Goal: Task Accomplishment & Management: Manage account settings

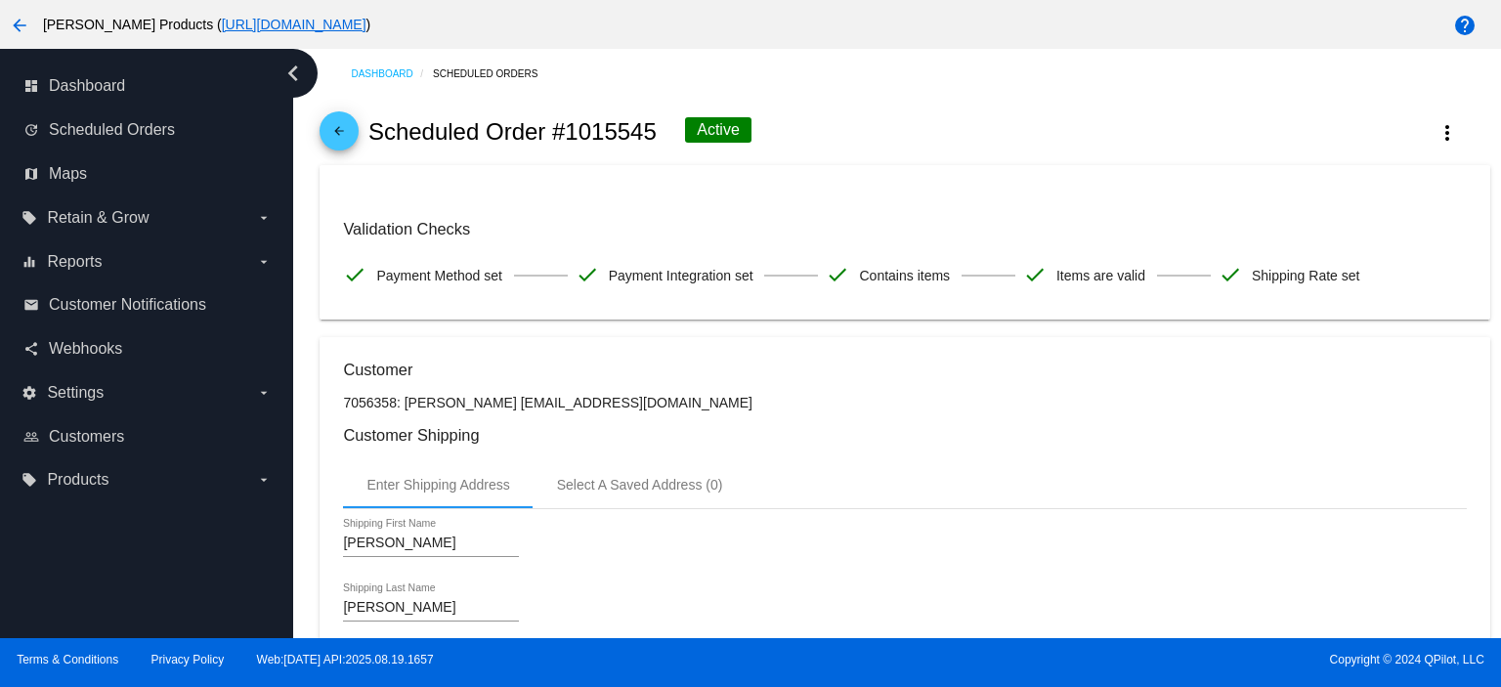
click at [360, 120] on div "arrow_back Scheduled Order #1015545 Active more_vert" at bounding box center [903, 132] width 1169 height 66
click at [334, 125] on mat-icon "arrow_back" at bounding box center [338, 135] width 23 height 23
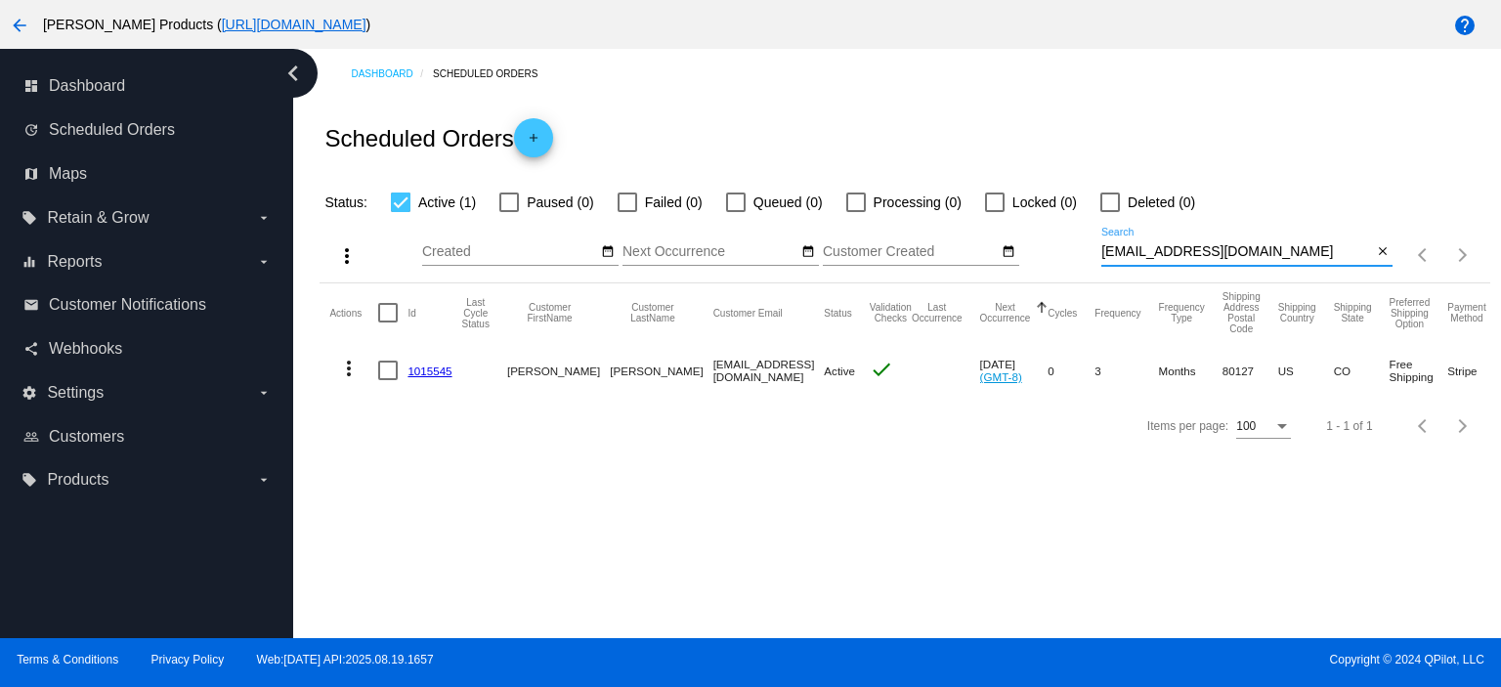
drag, startPoint x: 1260, startPoint y: 255, endPoint x: 1086, endPoint y: 269, distance: 174.4
click at [1086, 269] on div "more_vert Aug Jan Feb Mar [DATE]" at bounding box center [903, 248] width 1169 height 69
paste input "[EMAIL_ADDRESS]"
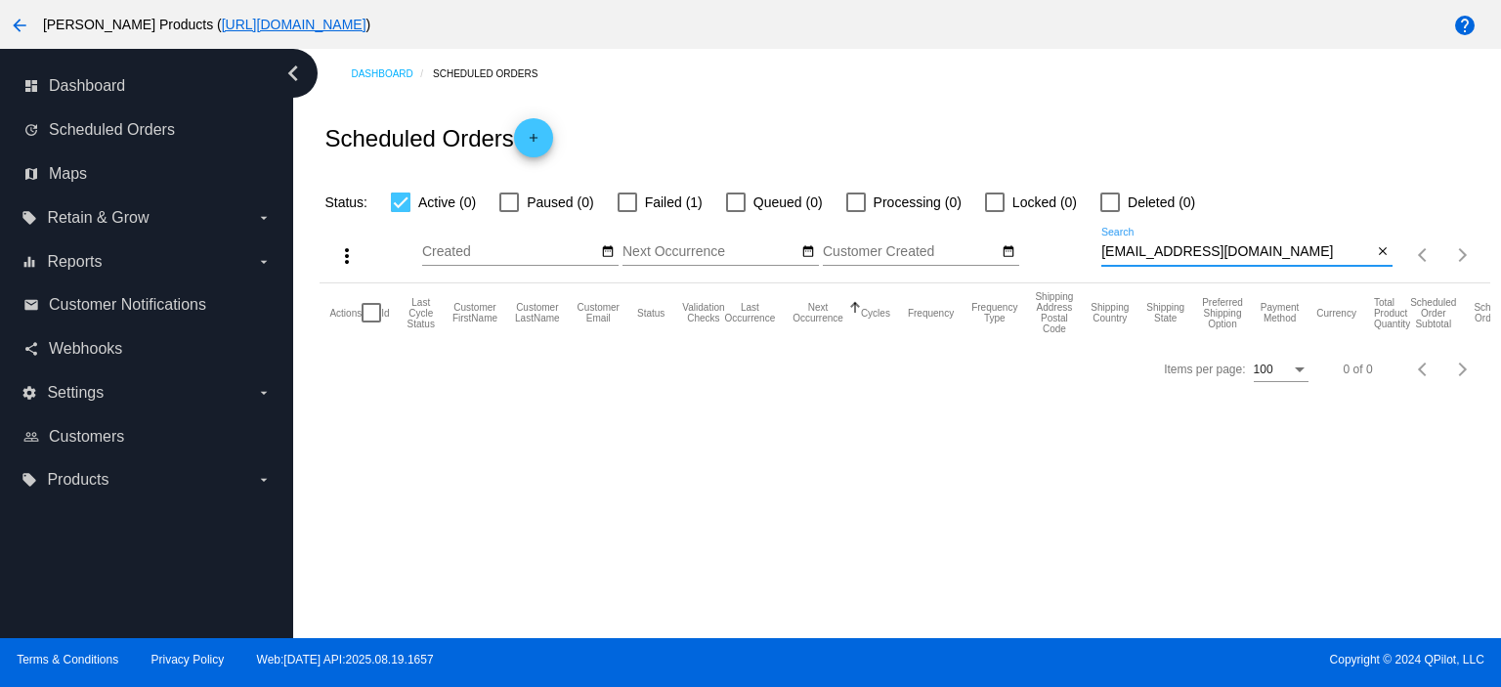
type input "[EMAIL_ADDRESS][DOMAIN_NAME]"
click at [625, 208] on div at bounding box center [627, 202] width 20 height 20
click at [626, 212] on input "Failed (1)" at bounding box center [626, 212] width 1 height 1
checkbox input "true"
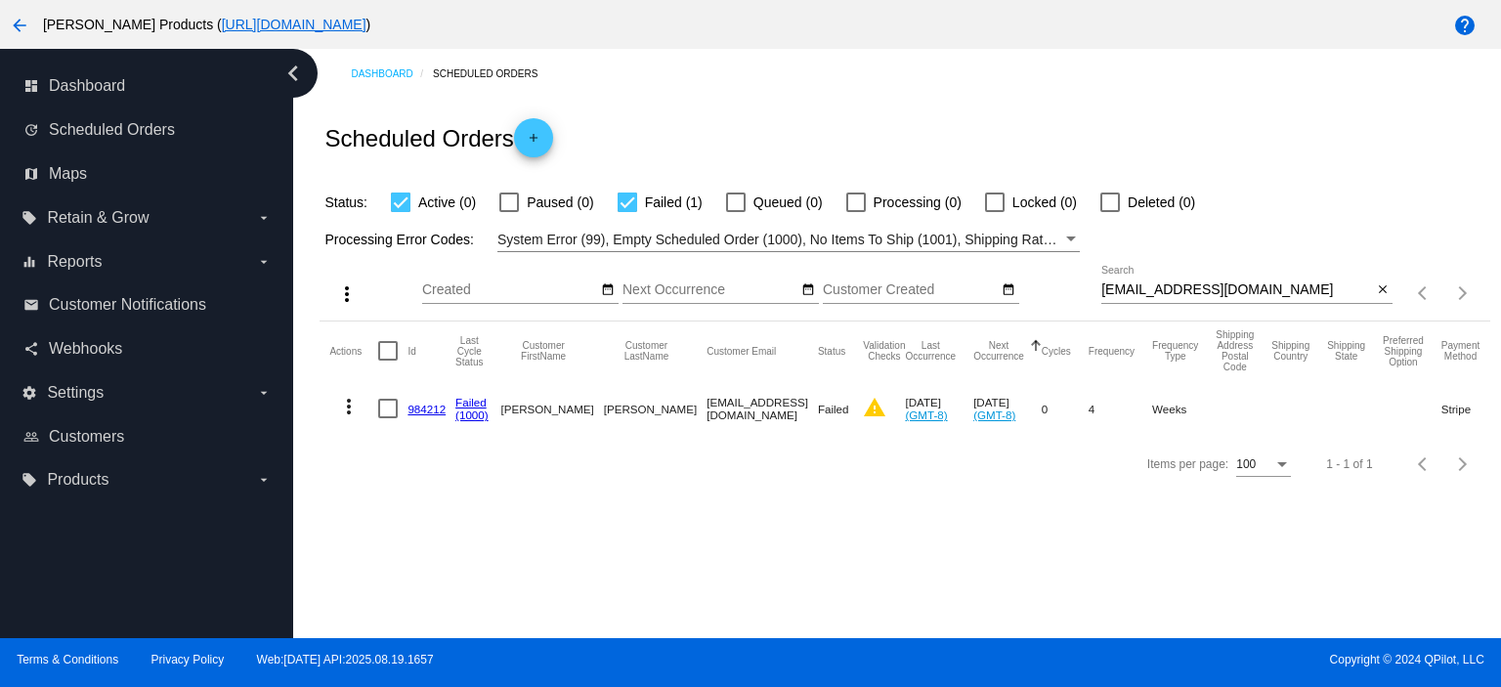
click at [423, 410] on link "984212" at bounding box center [426, 409] width 38 height 13
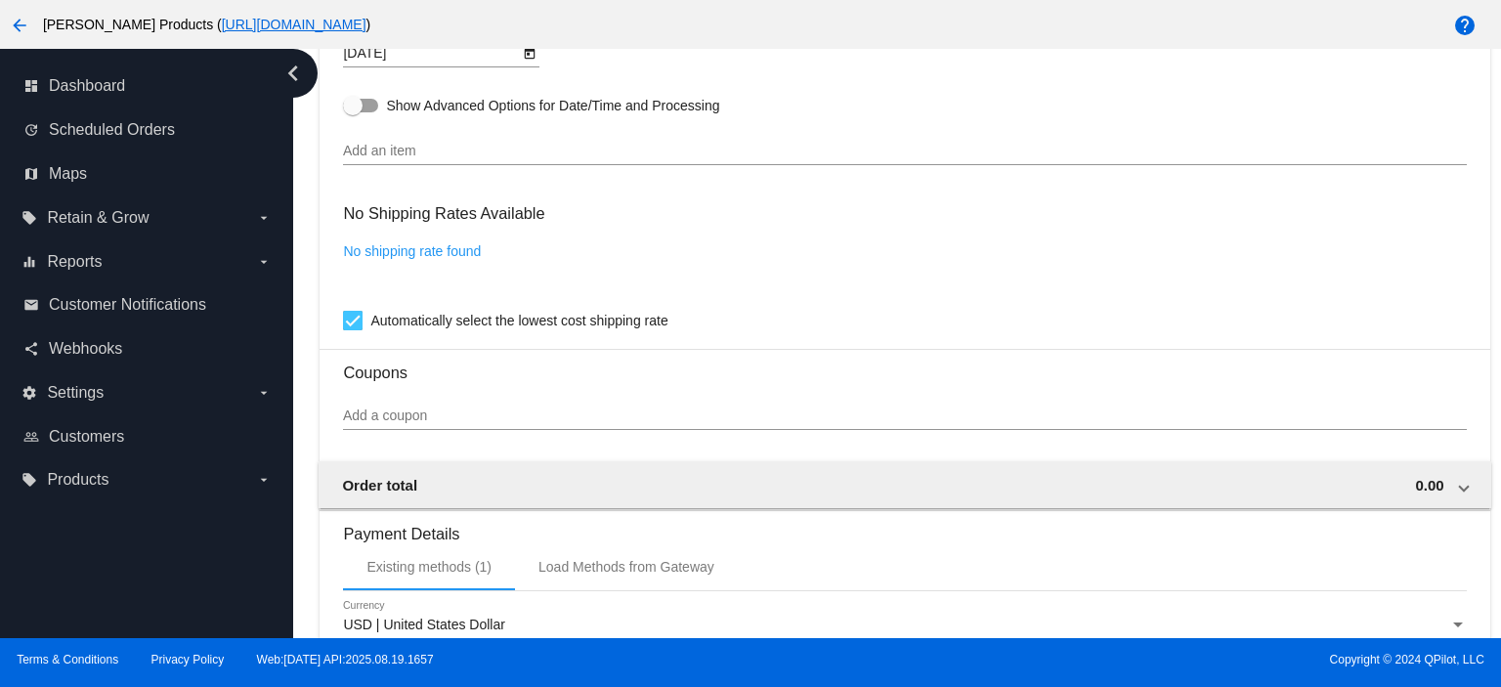
scroll to position [1392, 0]
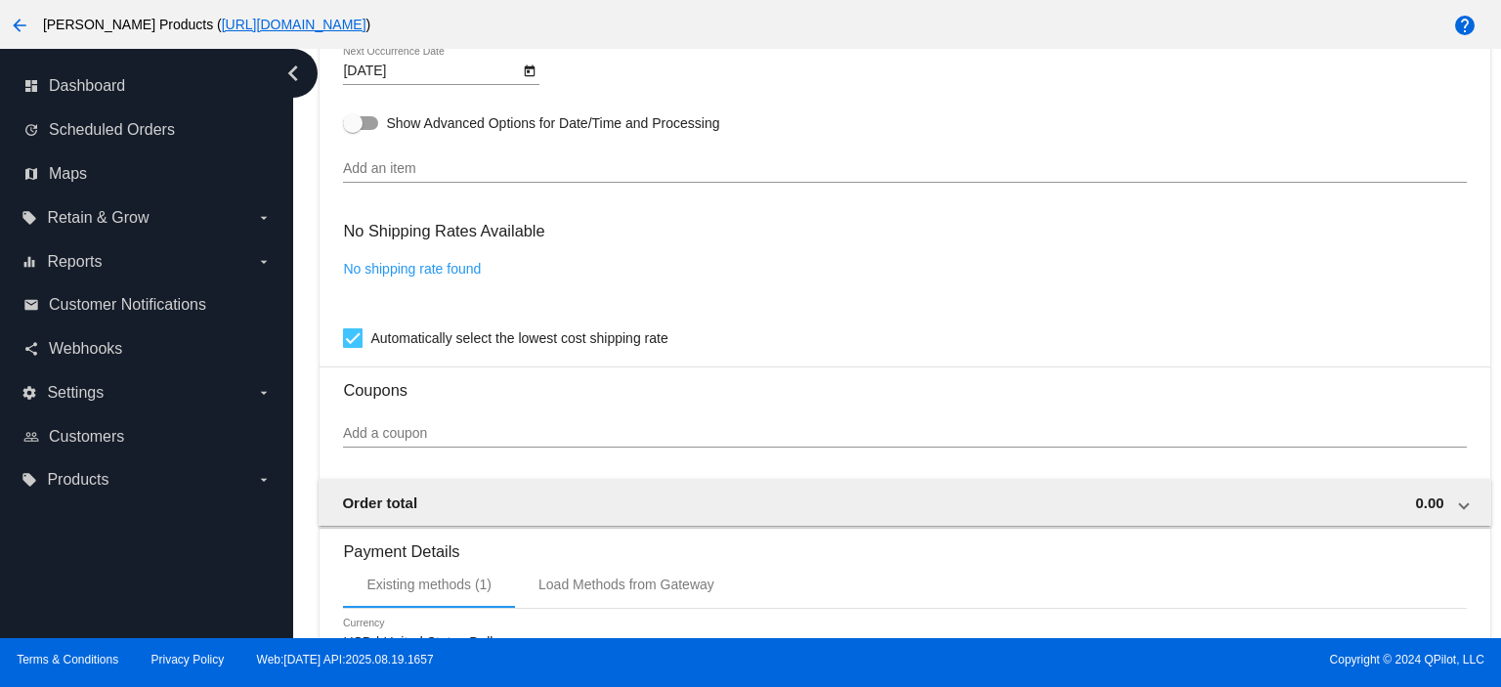
click at [371, 173] on input "Add an item" at bounding box center [904, 169] width 1123 height 16
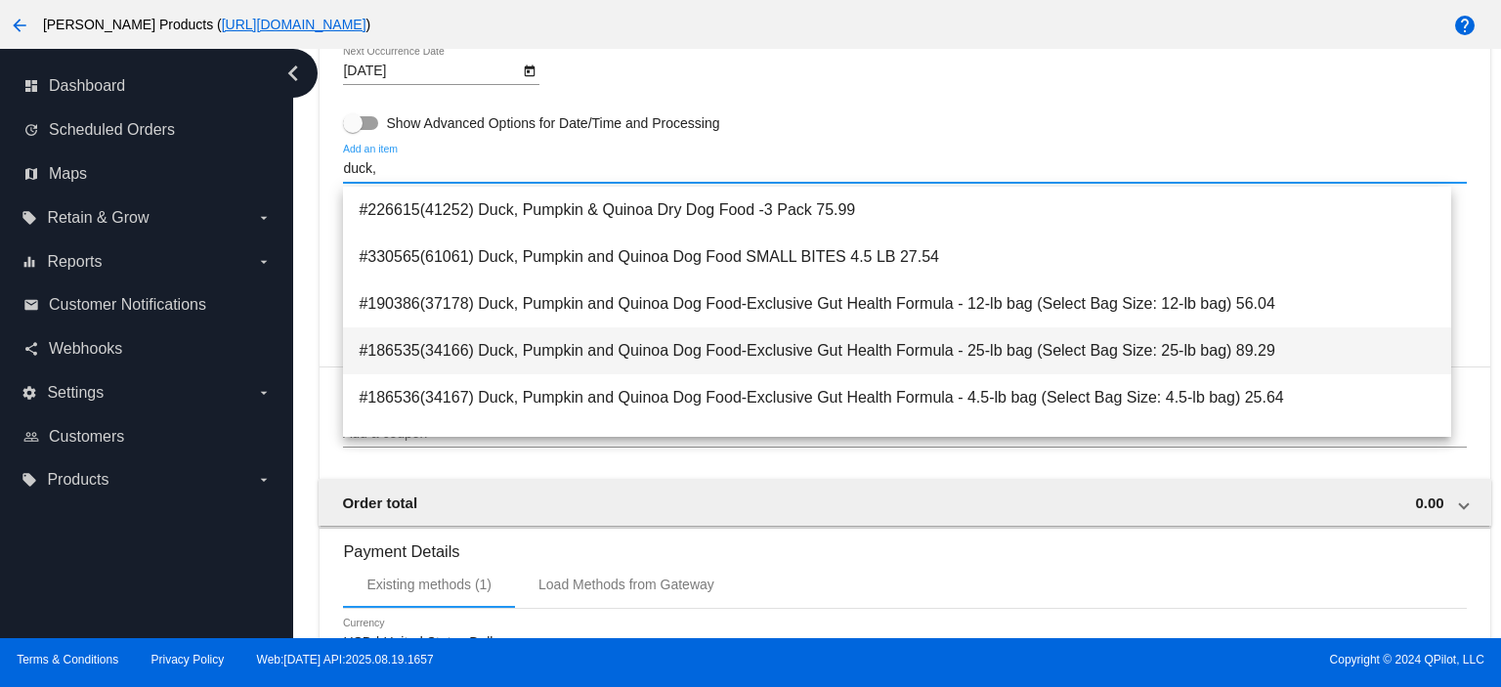
type input "duck,"
click at [926, 361] on span "#186535(34166) Duck, Pumpkin and Quinoa Dog Food-Exclusive Gut Health Formula -…" at bounding box center [897, 350] width 1077 height 47
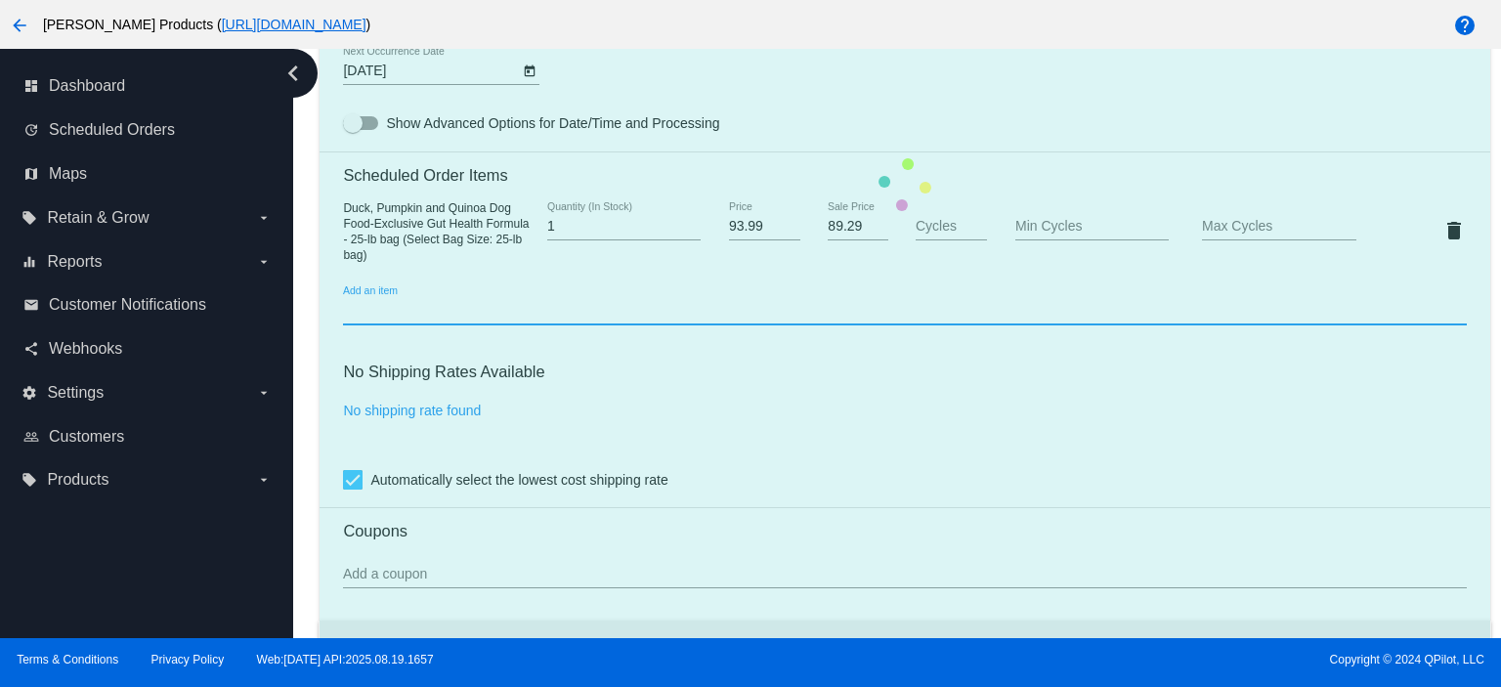
scroll to position [1352, 0]
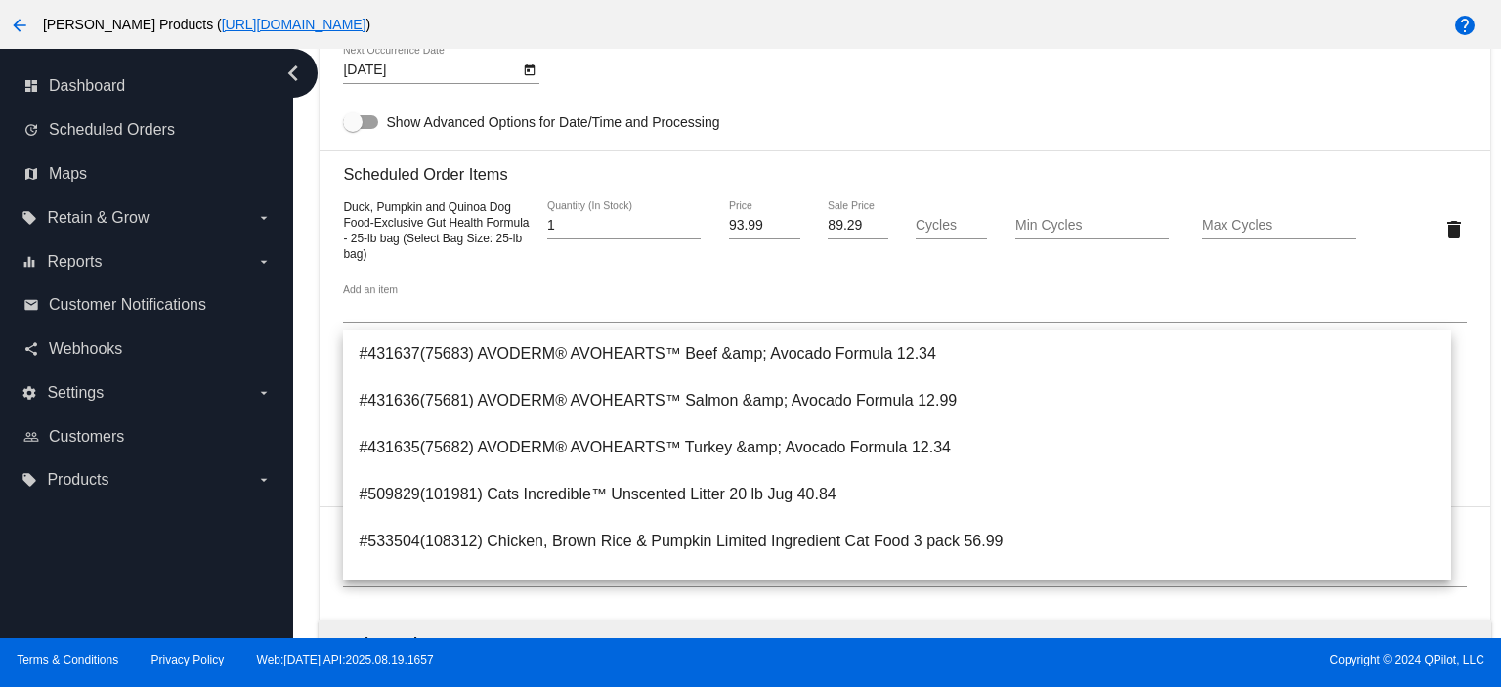
click at [673, 89] on div "[DATE] Next Occurrence Date" at bounding box center [904, 74] width 1123 height 56
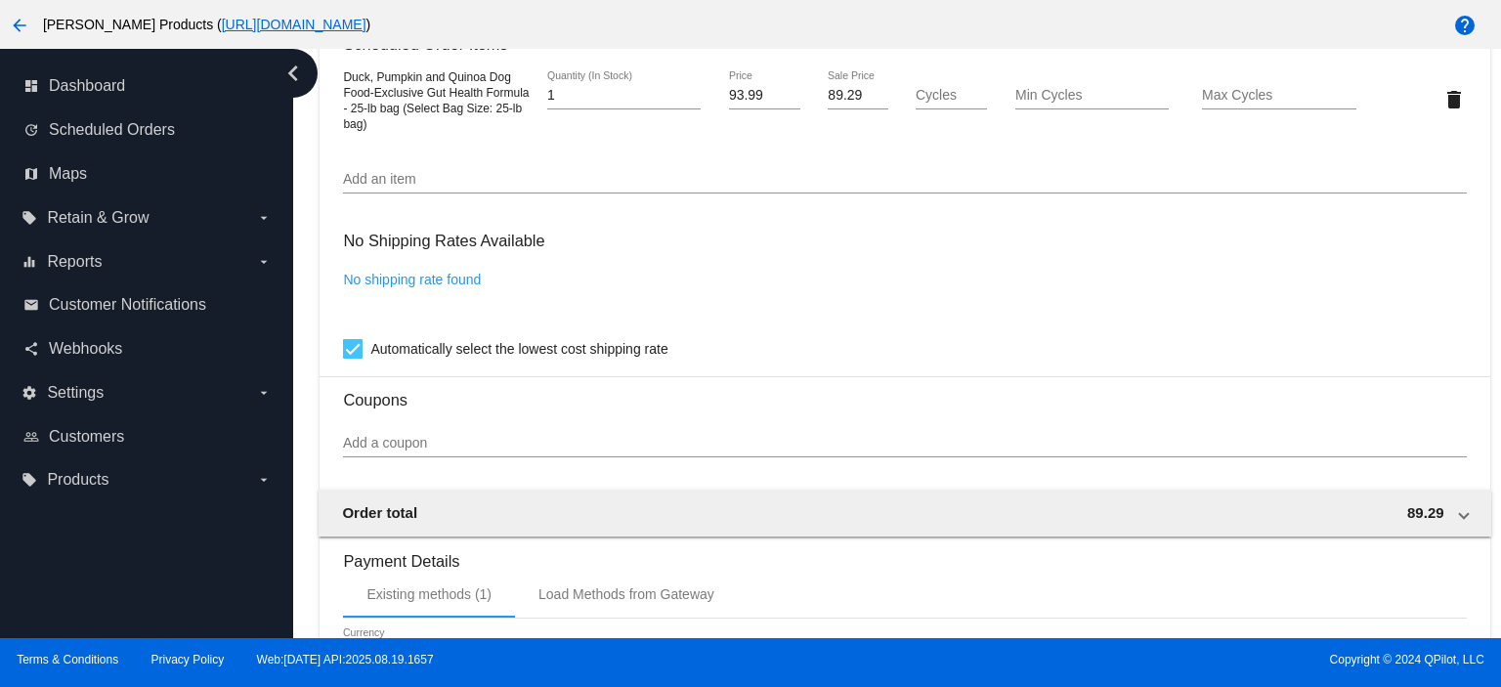
scroll to position [1886, 0]
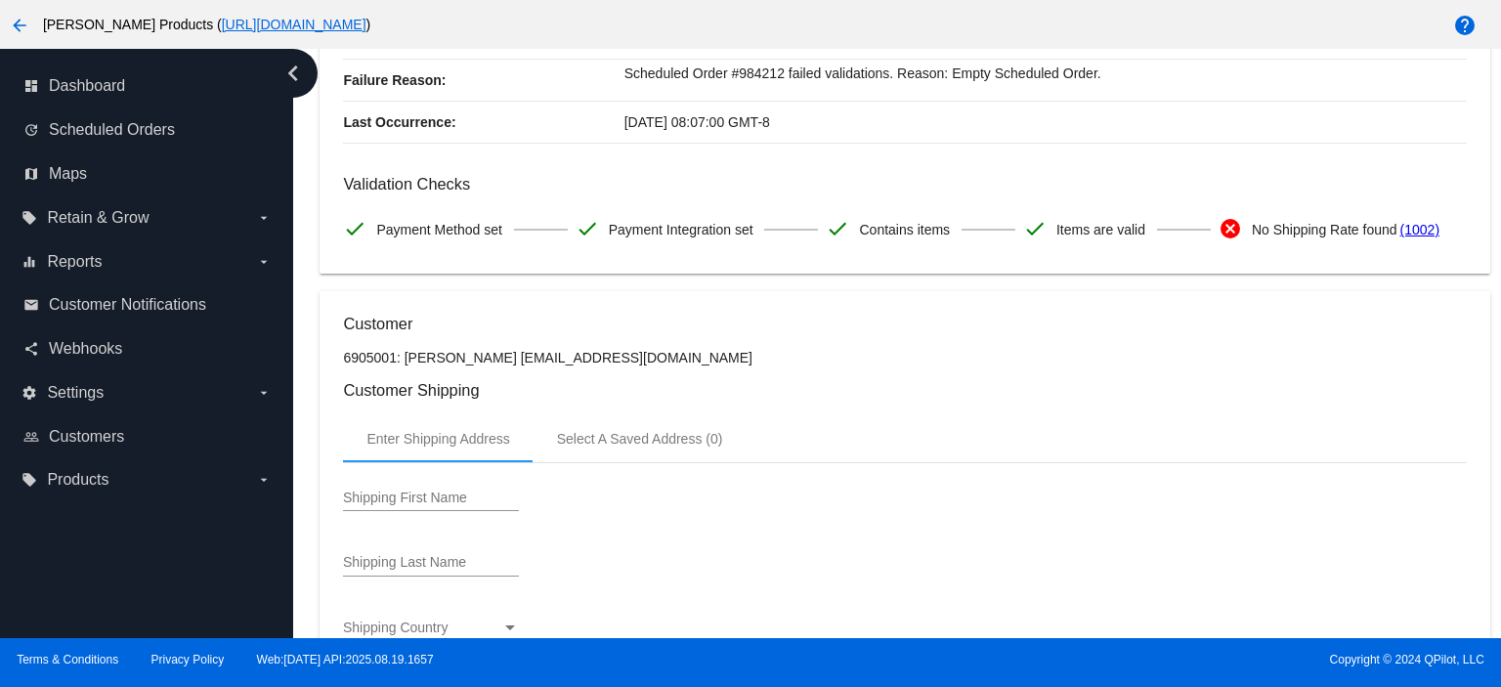
scroll to position [0, 0]
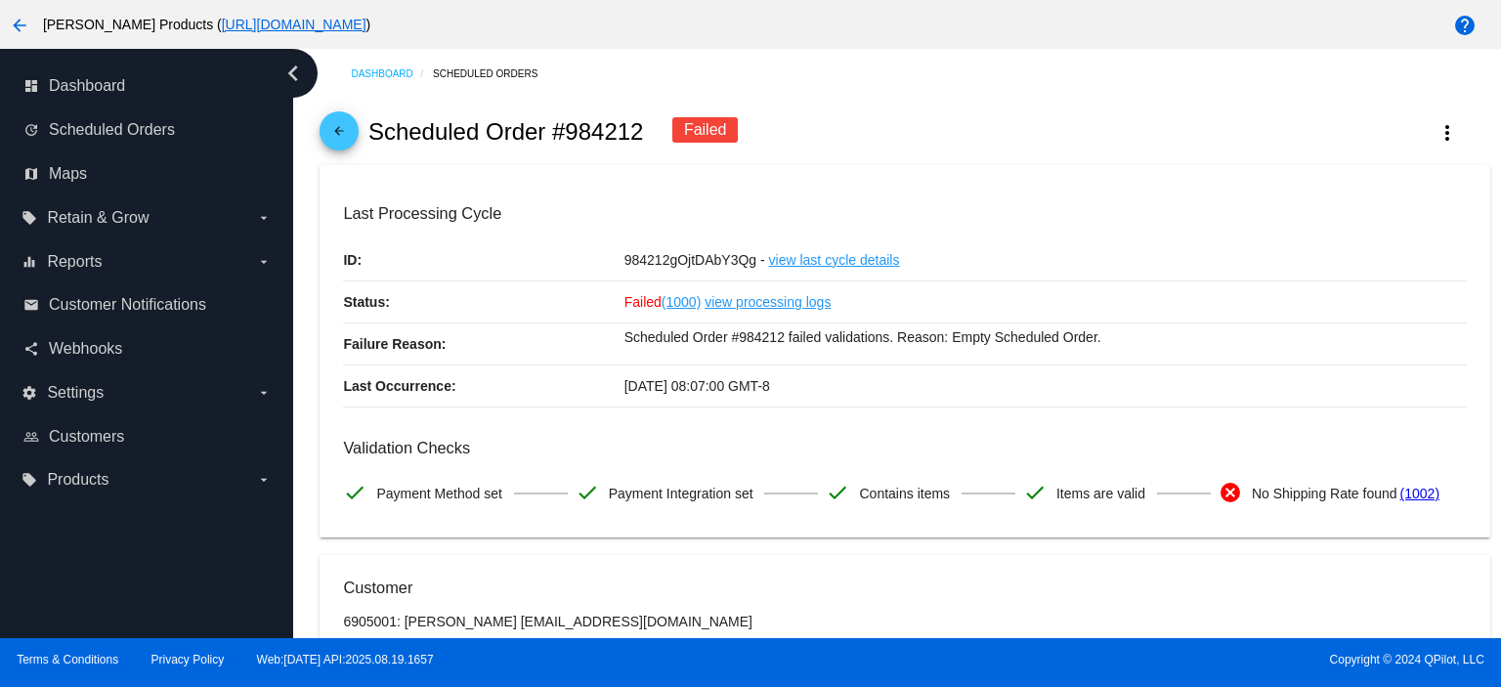
click at [340, 135] on mat-icon "arrow_back" at bounding box center [338, 135] width 23 height 23
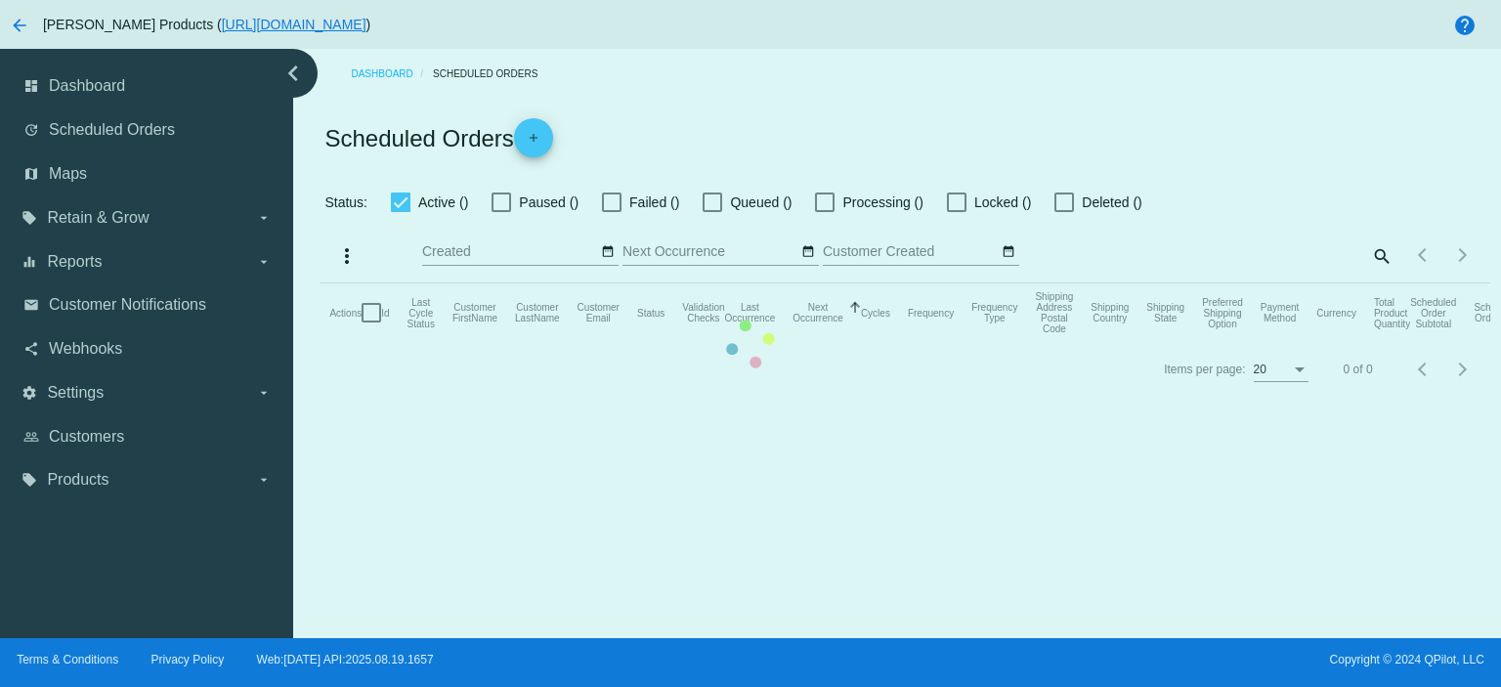
checkbox input "true"
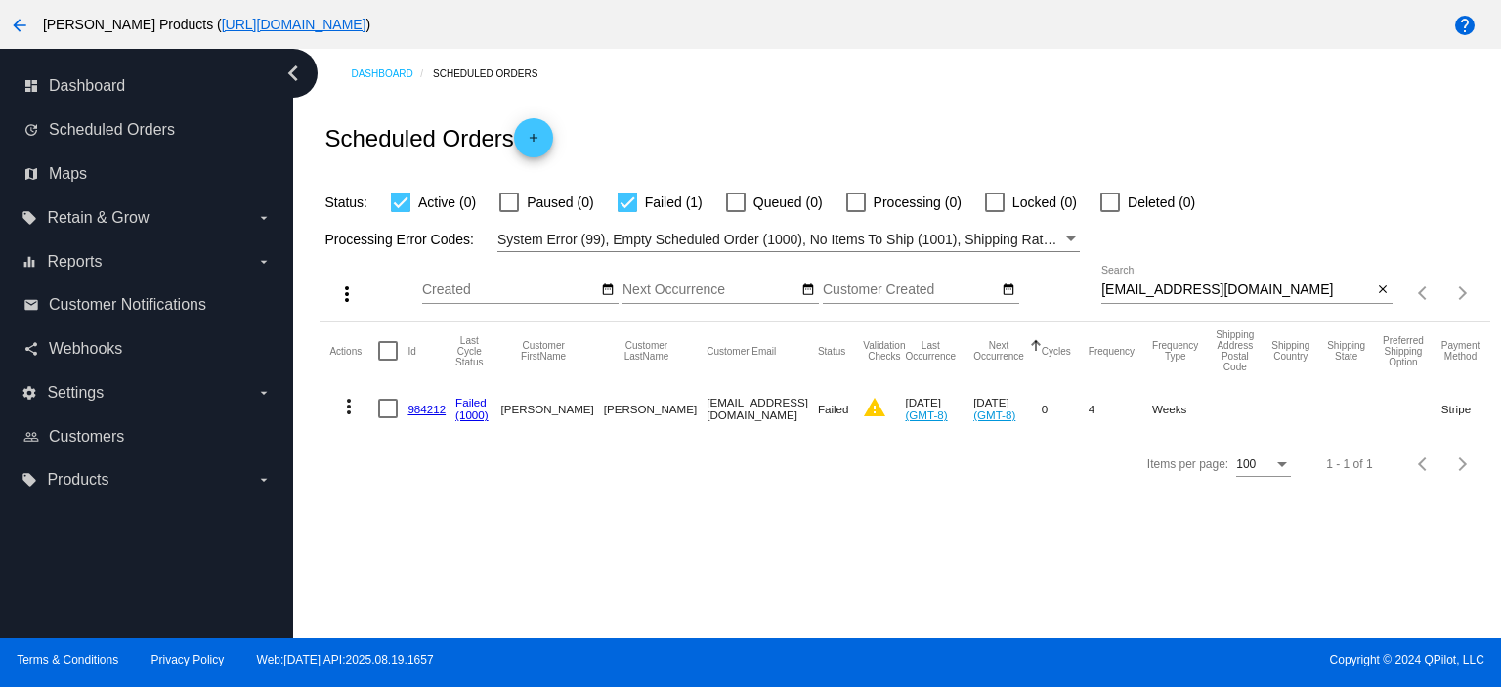
click at [426, 409] on link "984212" at bounding box center [426, 409] width 38 height 13
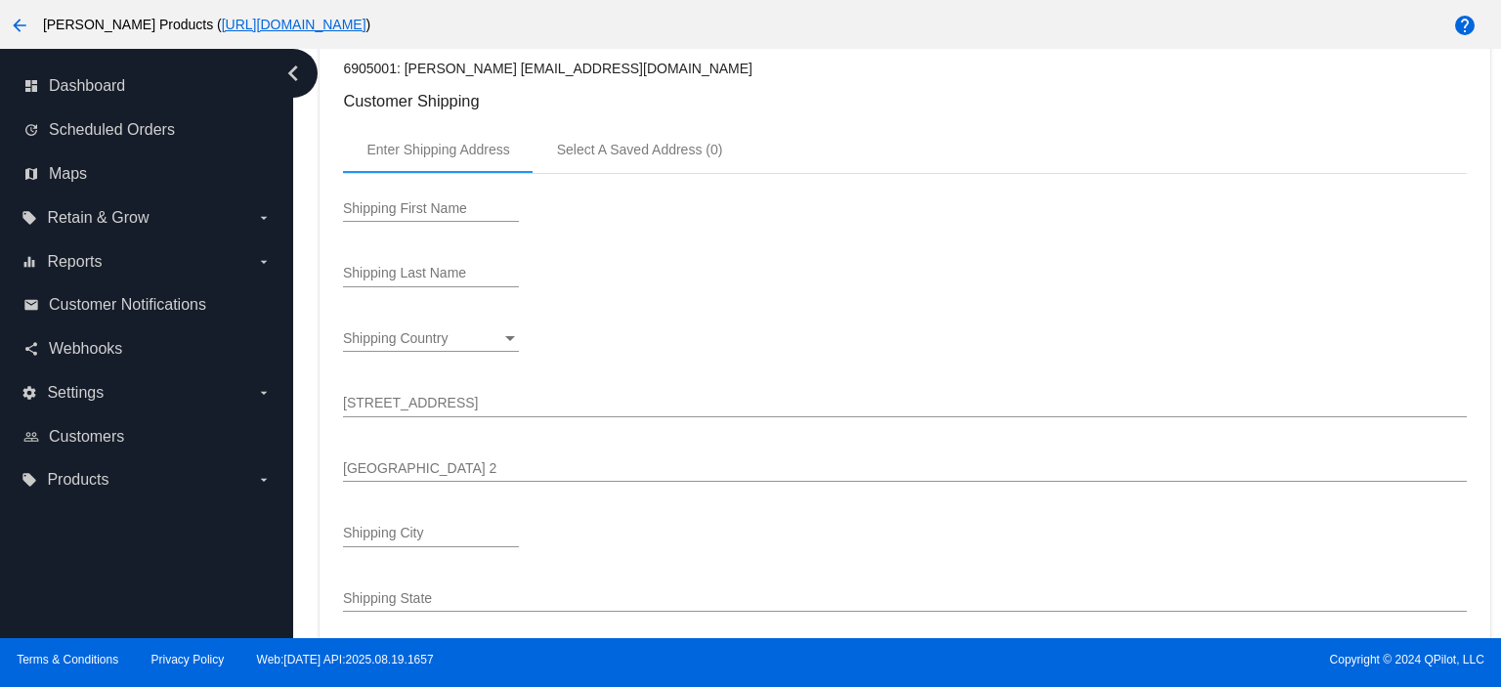
scroll to position [391, 0]
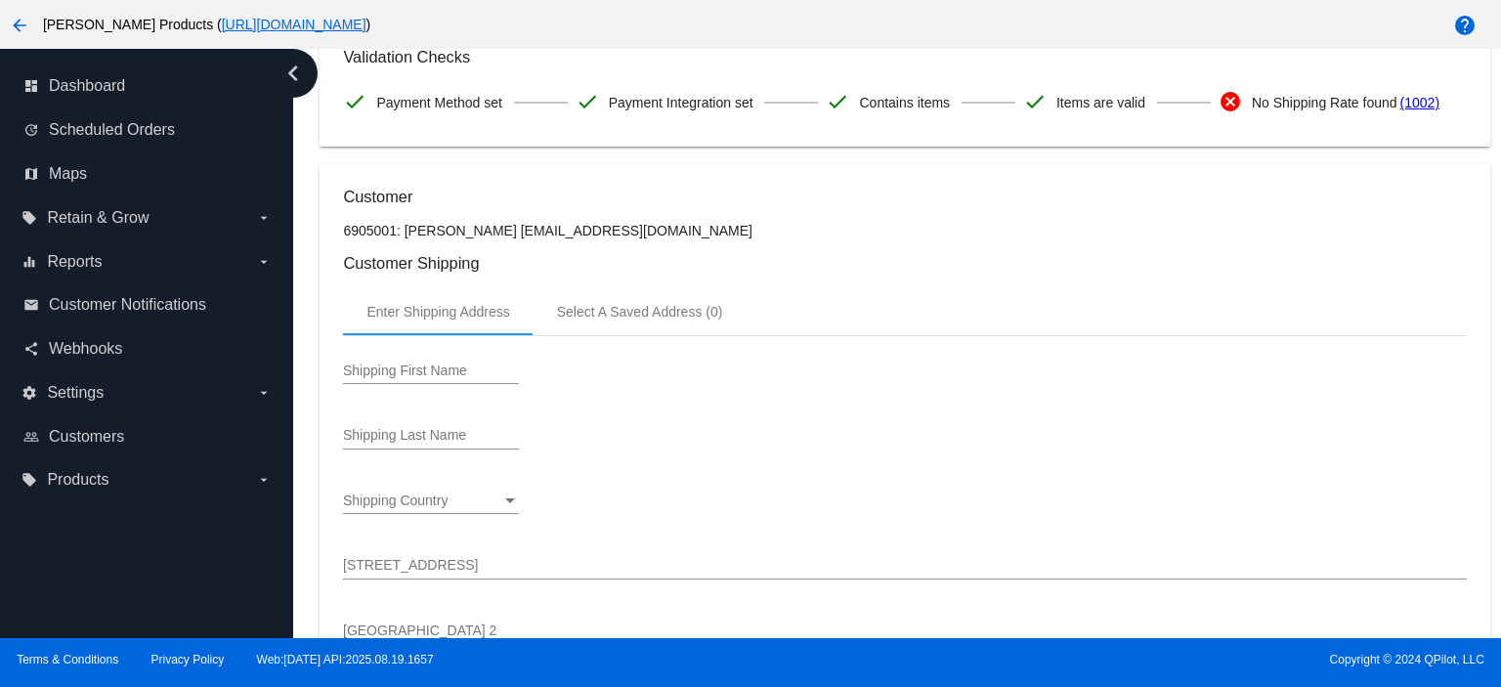
click at [360, 570] on input "[STREET_ADDRESS]" at bounding box center [904, 566] width 1123 height 16
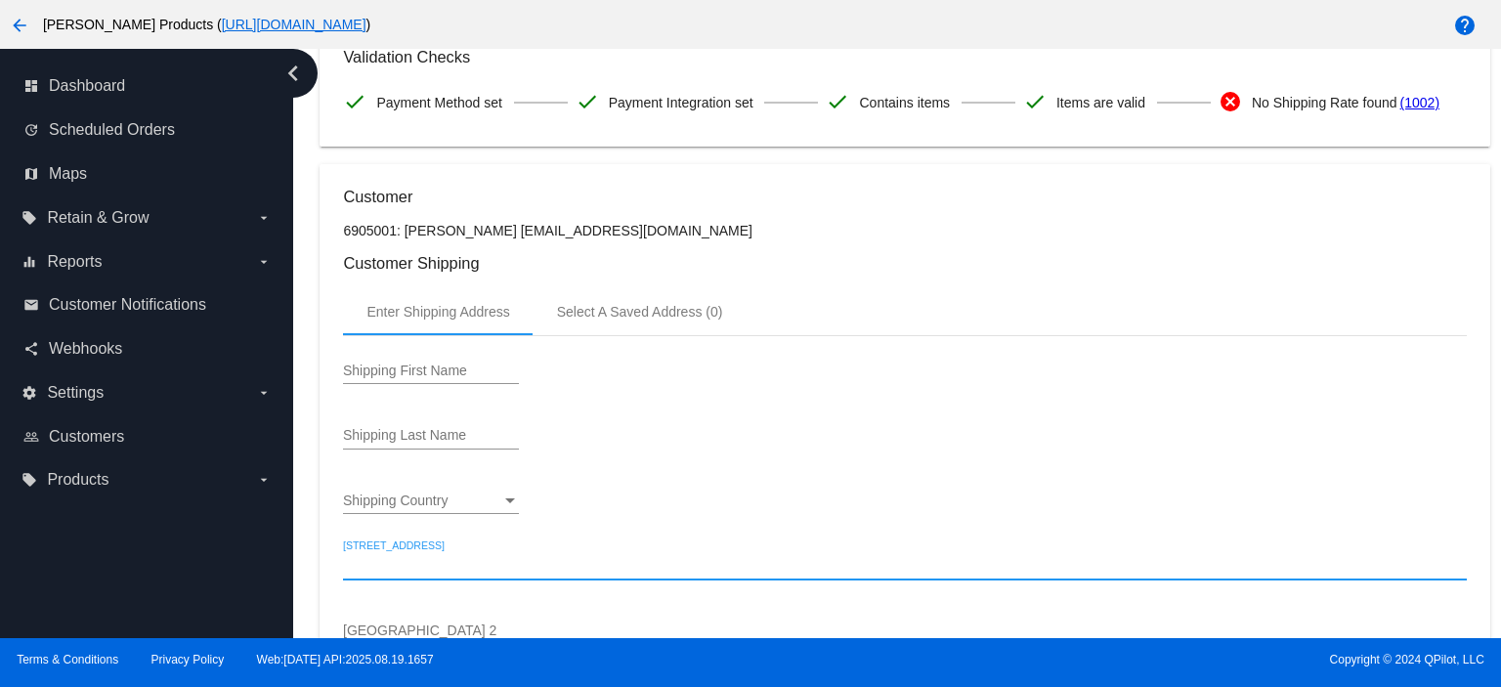
paste input "[PERSON_NAME] [STREET_ADDRESS]"
type input "[PERSON_NAME] [STREET_ADDRESS]"
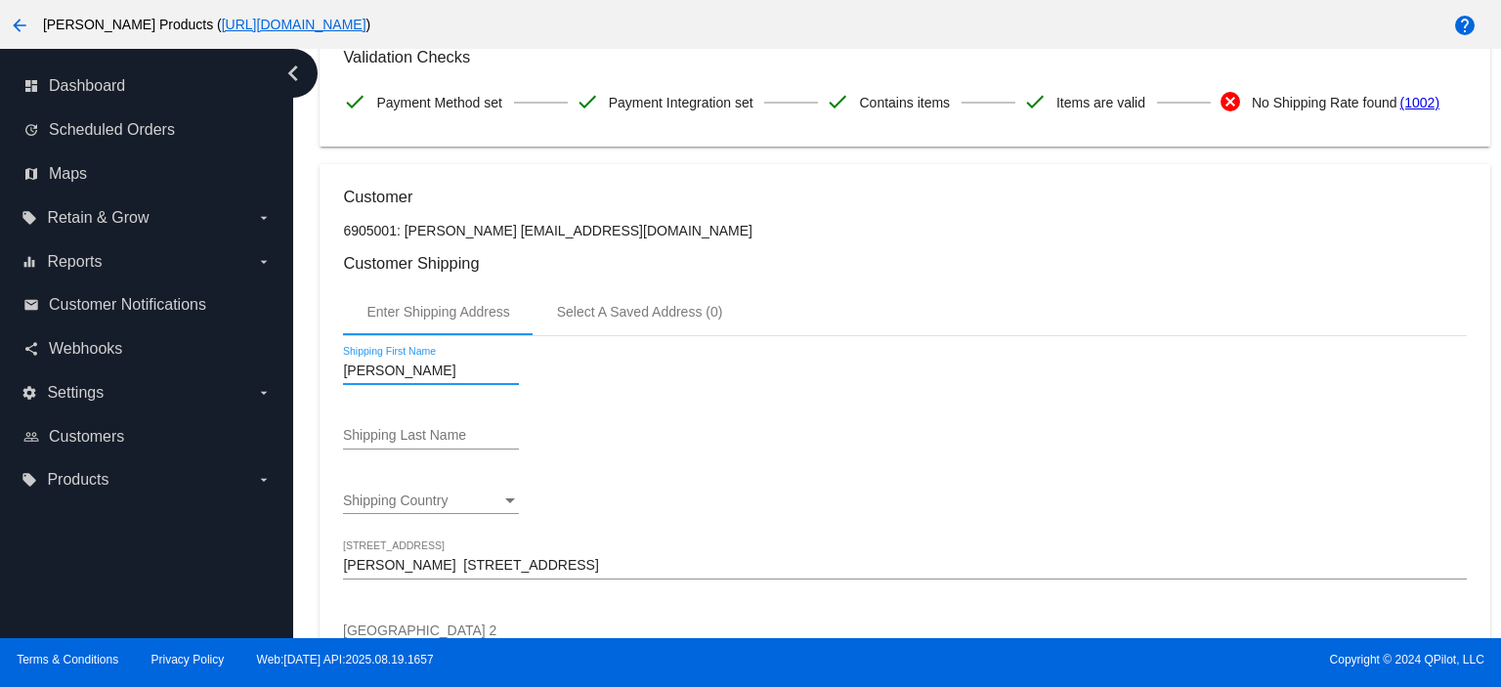
type input "[PERSON_NAME]"
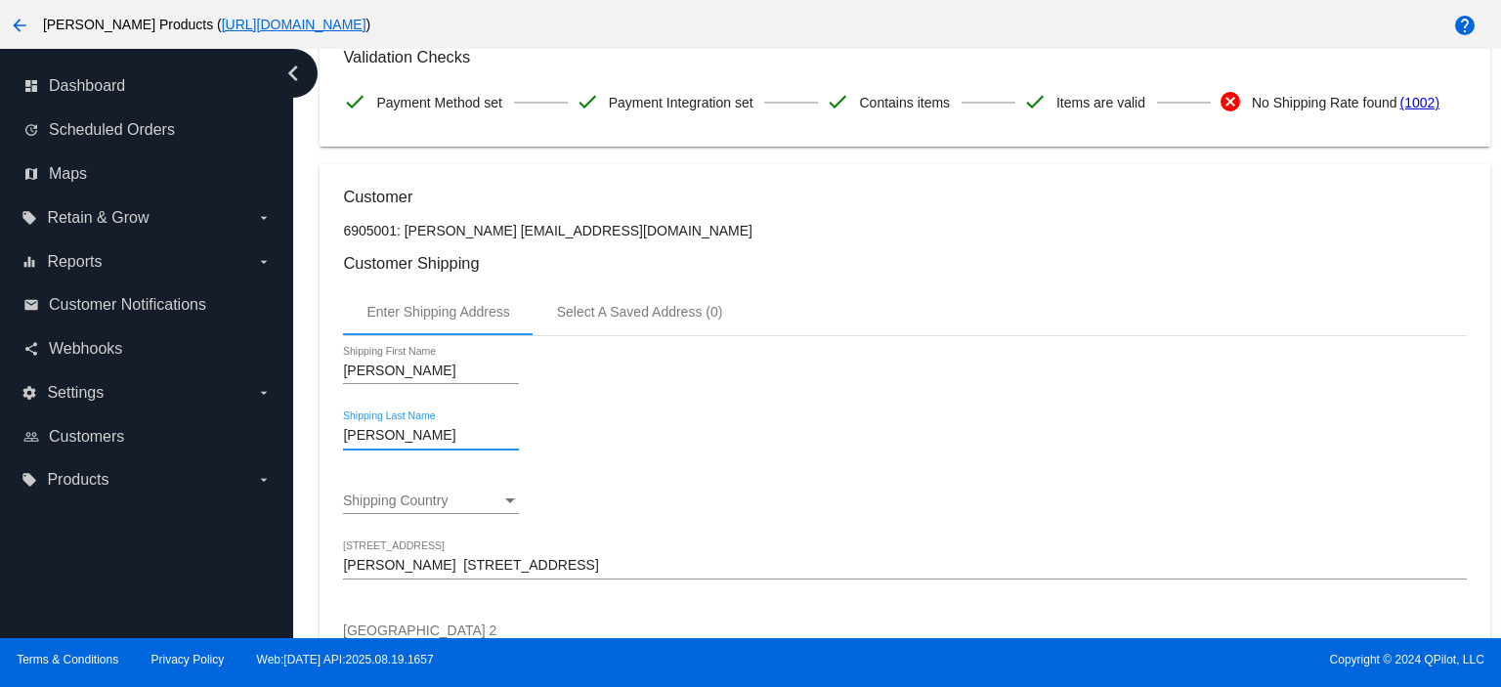
type input "[PERSON_NAME]"
click at [426, 566] on input "[PERSON_NAME] [STREET_ADDRESS]" at bounding box center [904, 566] width 1123 height 16
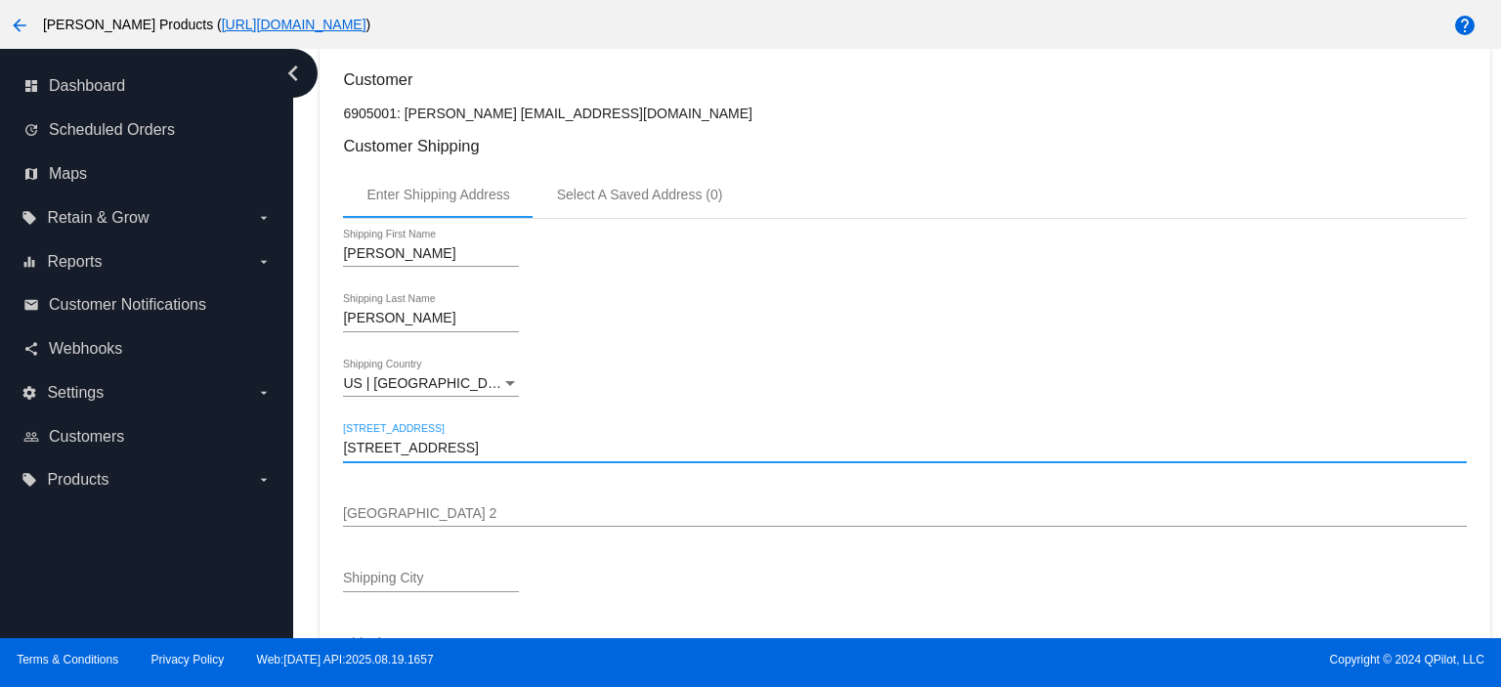
scroll to position [651, 0]
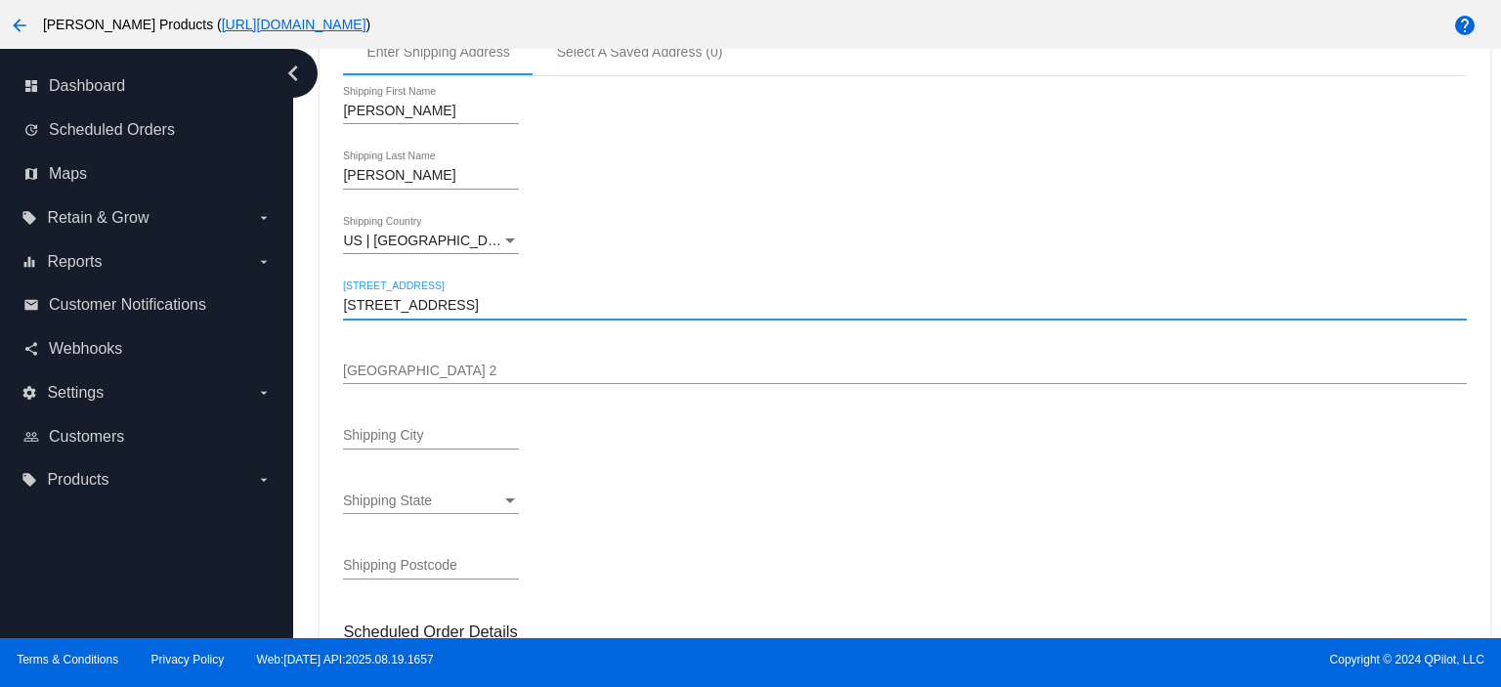
type input "[STREET_ADDRESS]"
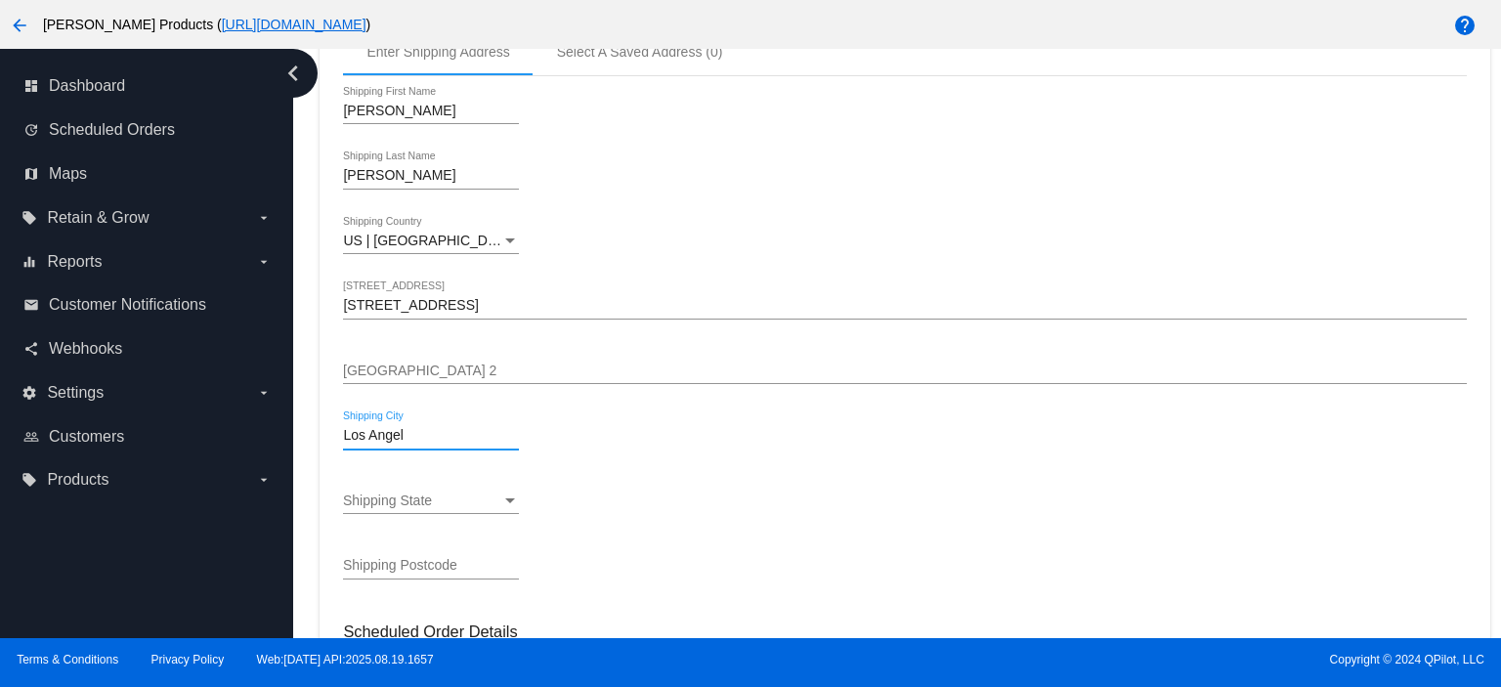
type input "[GEOGRAPHIC_DATA]"
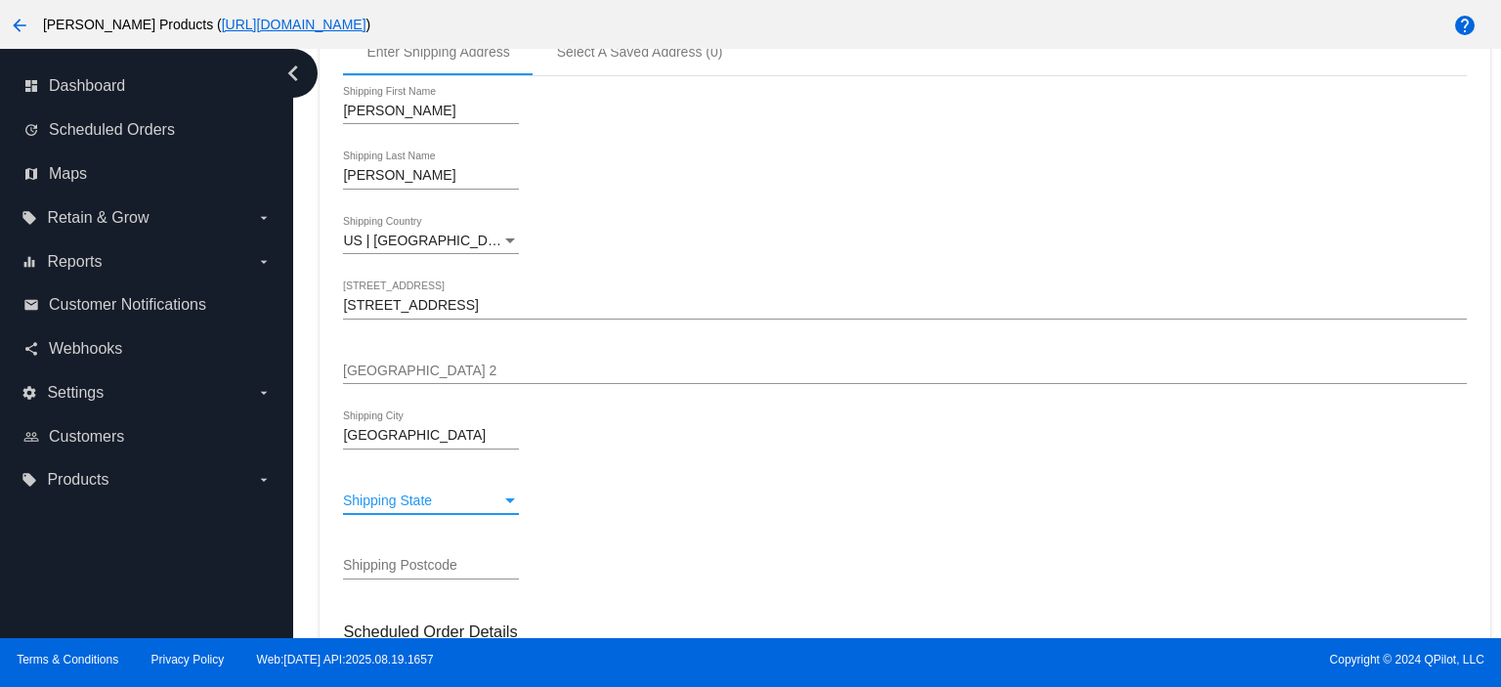
click at [411, 502] on span "Shipping State" at bounding box center [387, 500] width 89 height 16
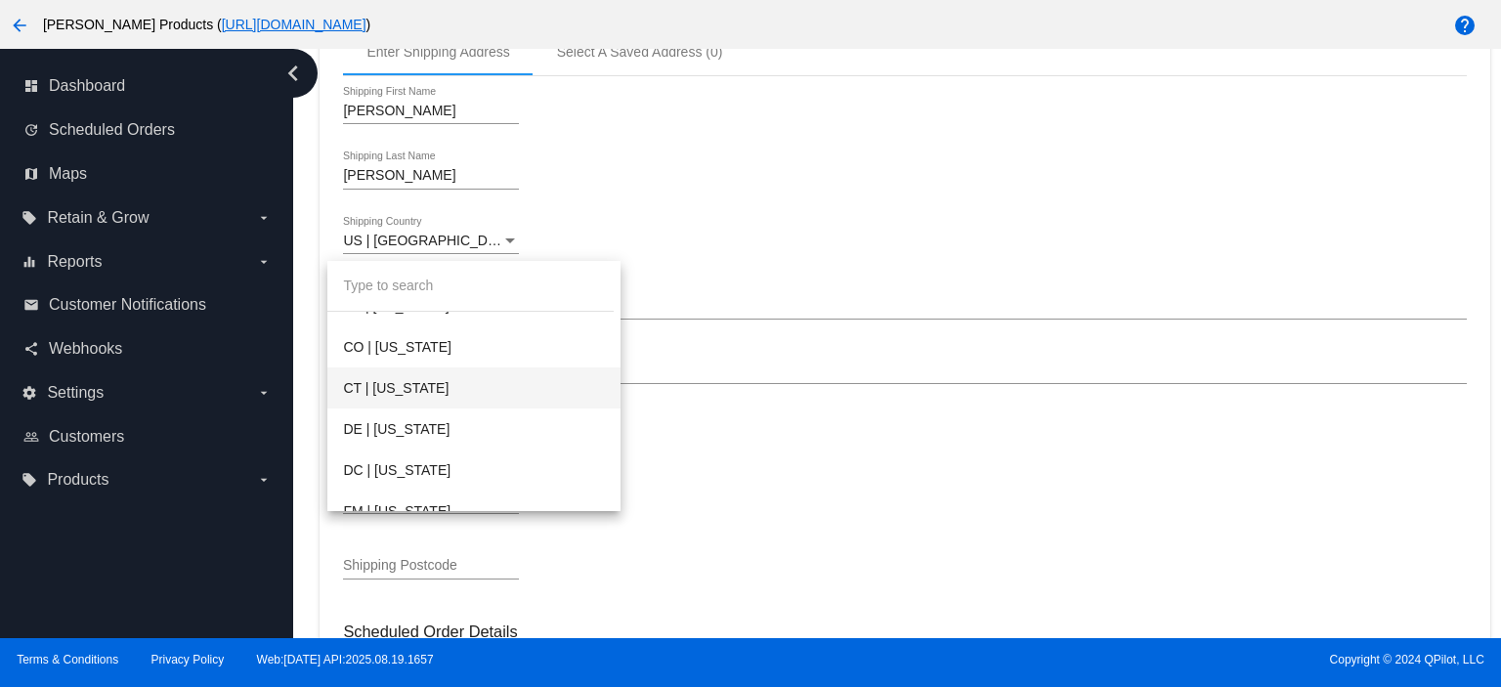
scroll to position [260, 0]
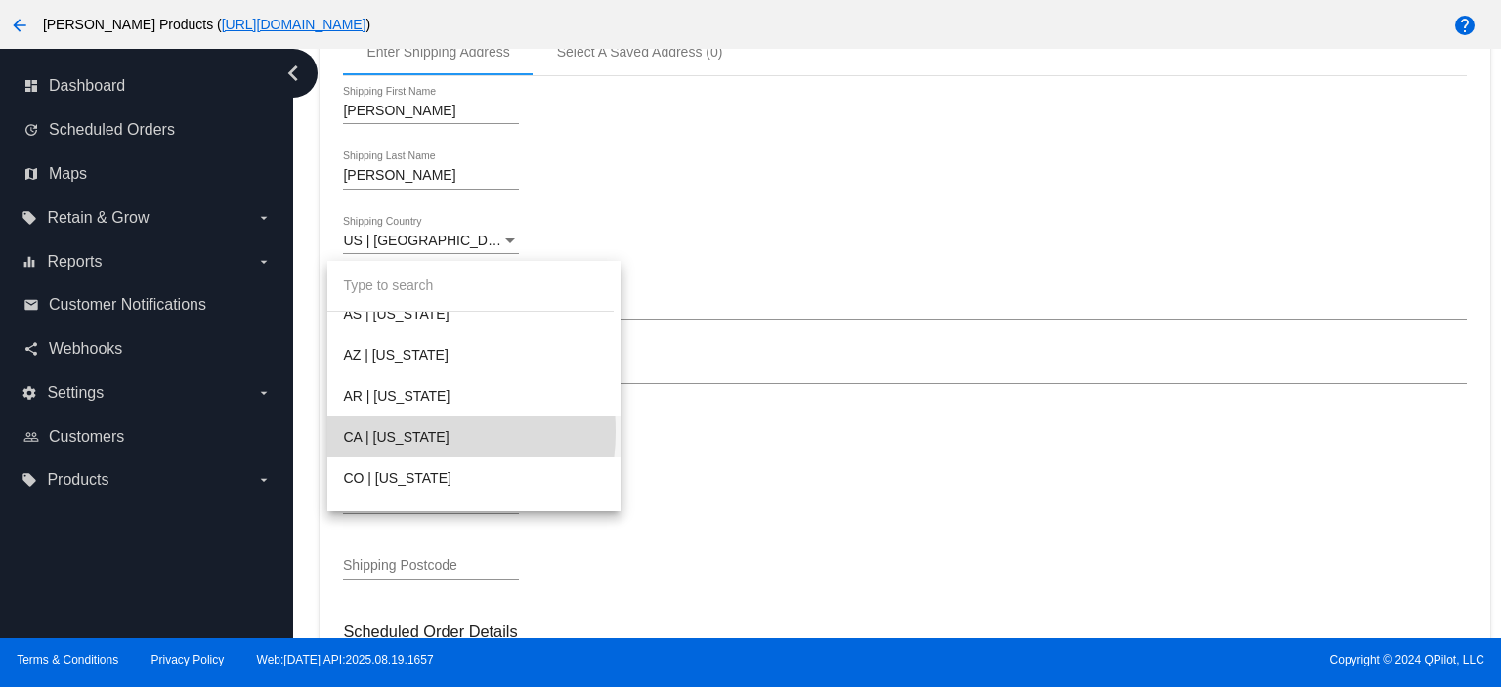
click at [399, 432] on span "CA | [US_STATE]" at bounding box center [473, 436] width 261 height 41
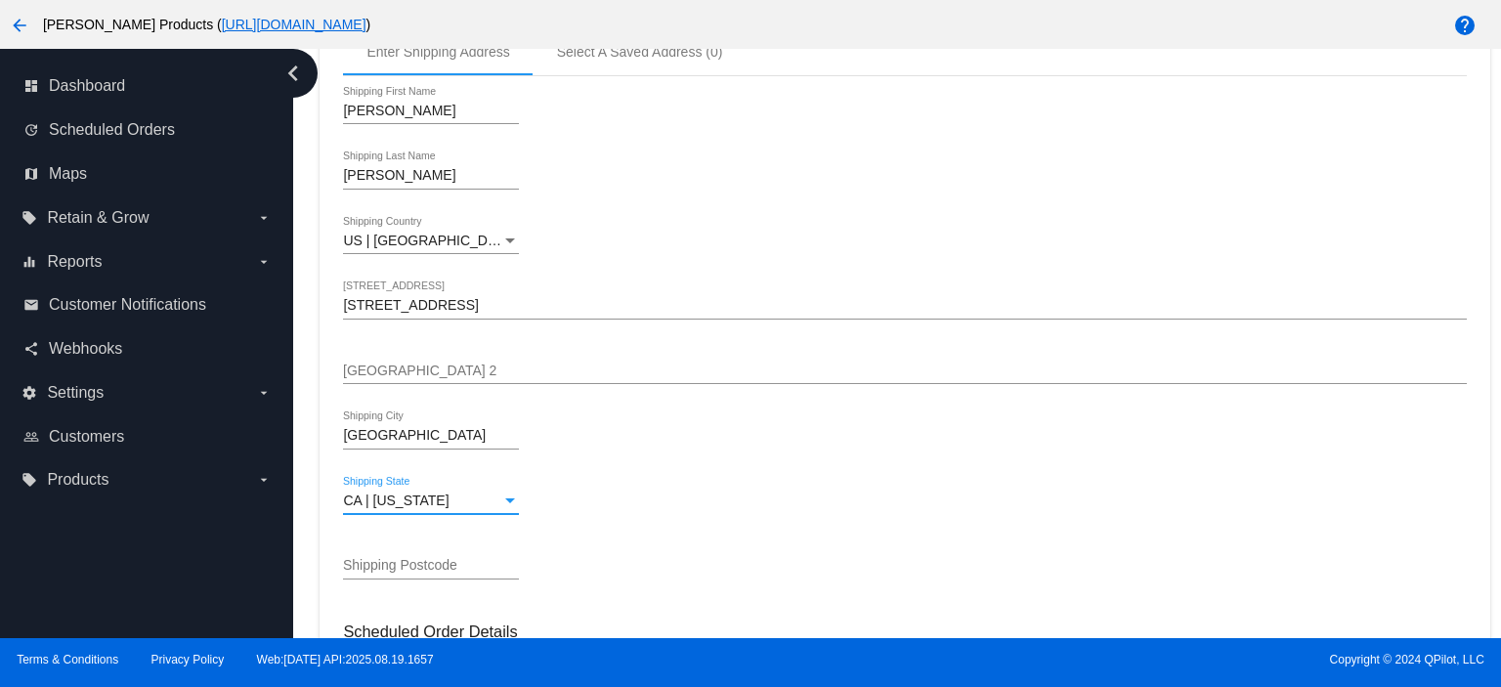
click at [380, 566] on input "Shipping Postcode" at bounding box center [431, 566] width 176 height 16
type input "90042"
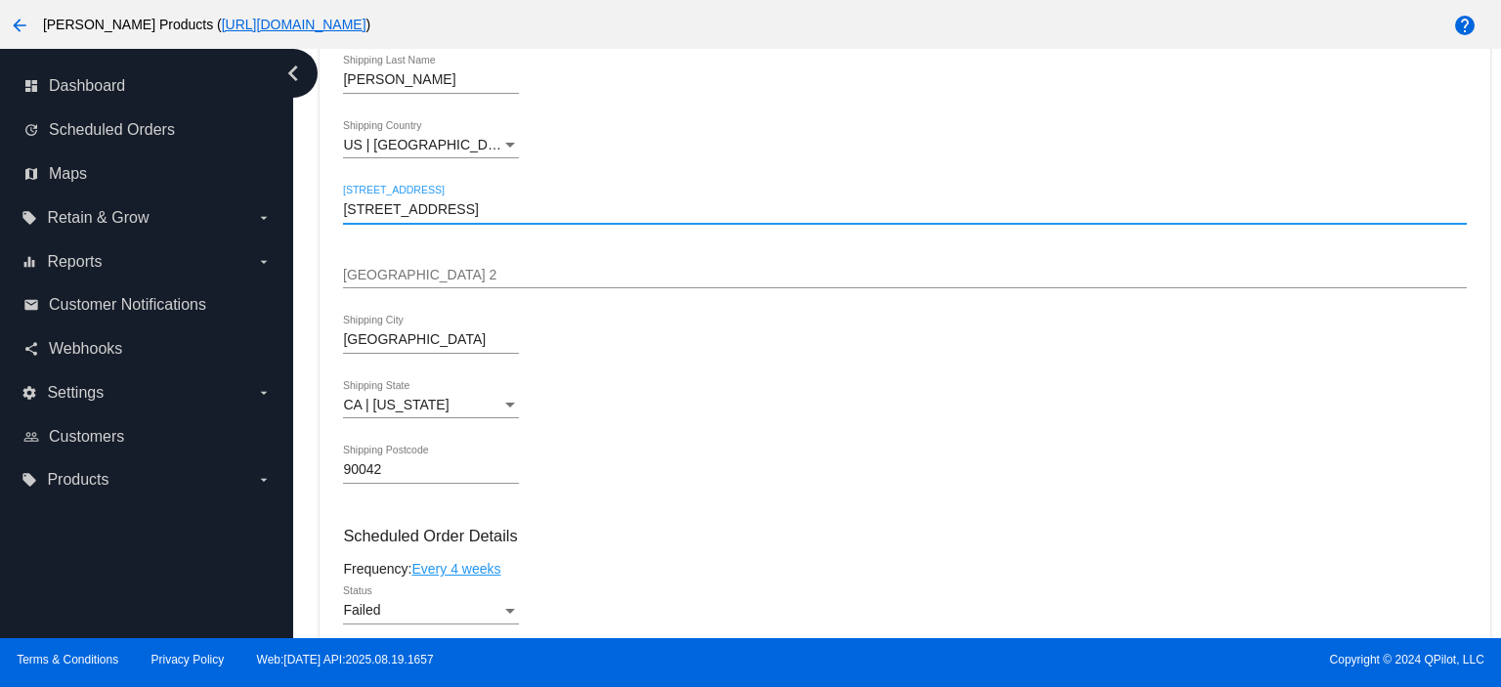
scroll to position [1041, 0]
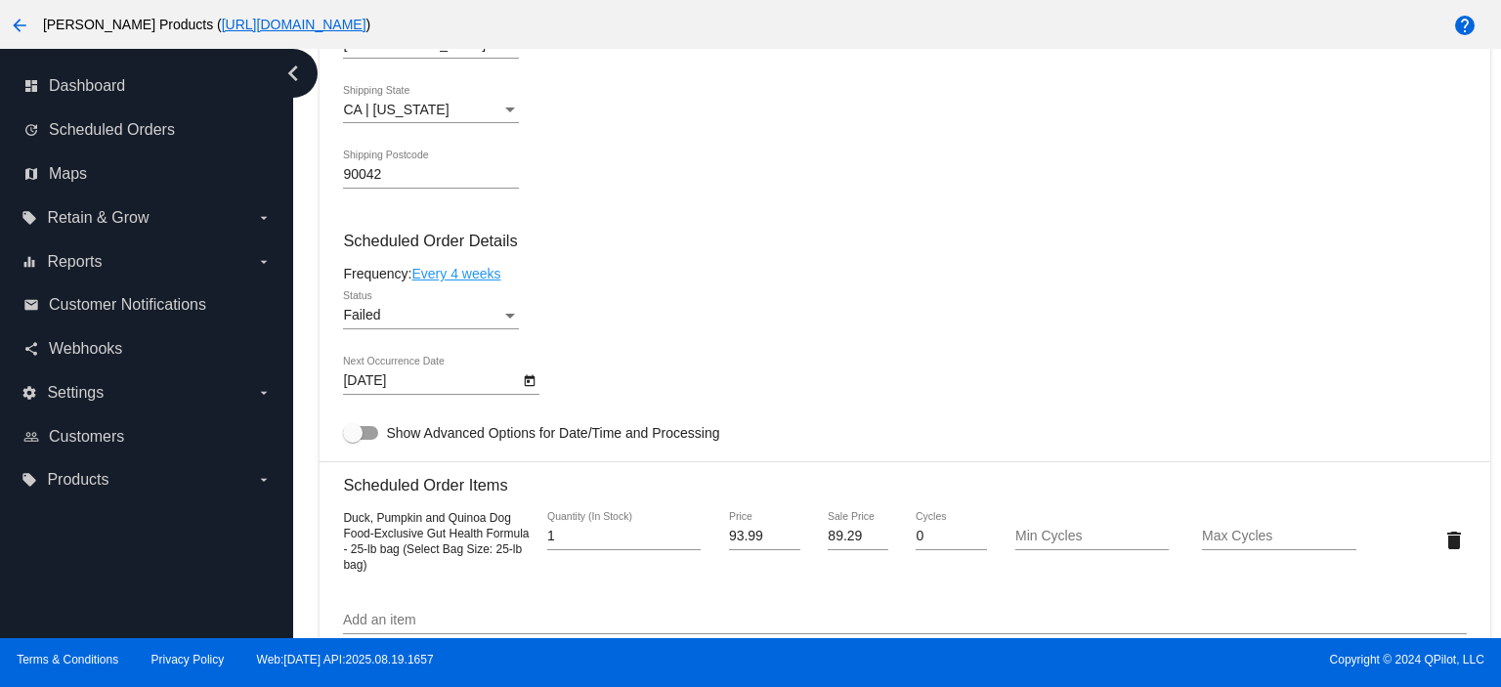
type input "[STREET_ADDRESS]"
click at [408, 323] on mat-card "Customer 6905001: [PERSON_NAME] [EMAIL_ADDRESS][DOMAIN_NAME] Customer Shipping …" at bounding box center [903, 493] width 1169 height 1961
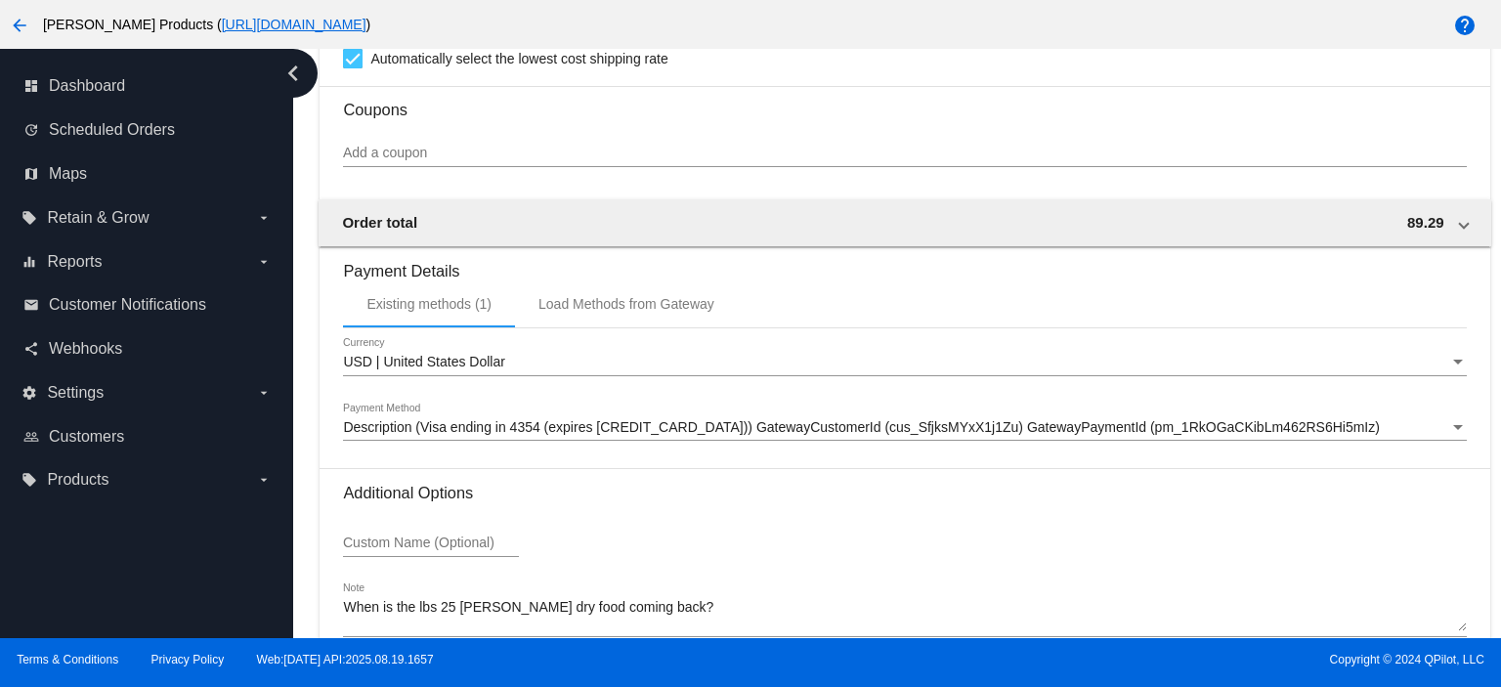
scroll to position [1886, 0]
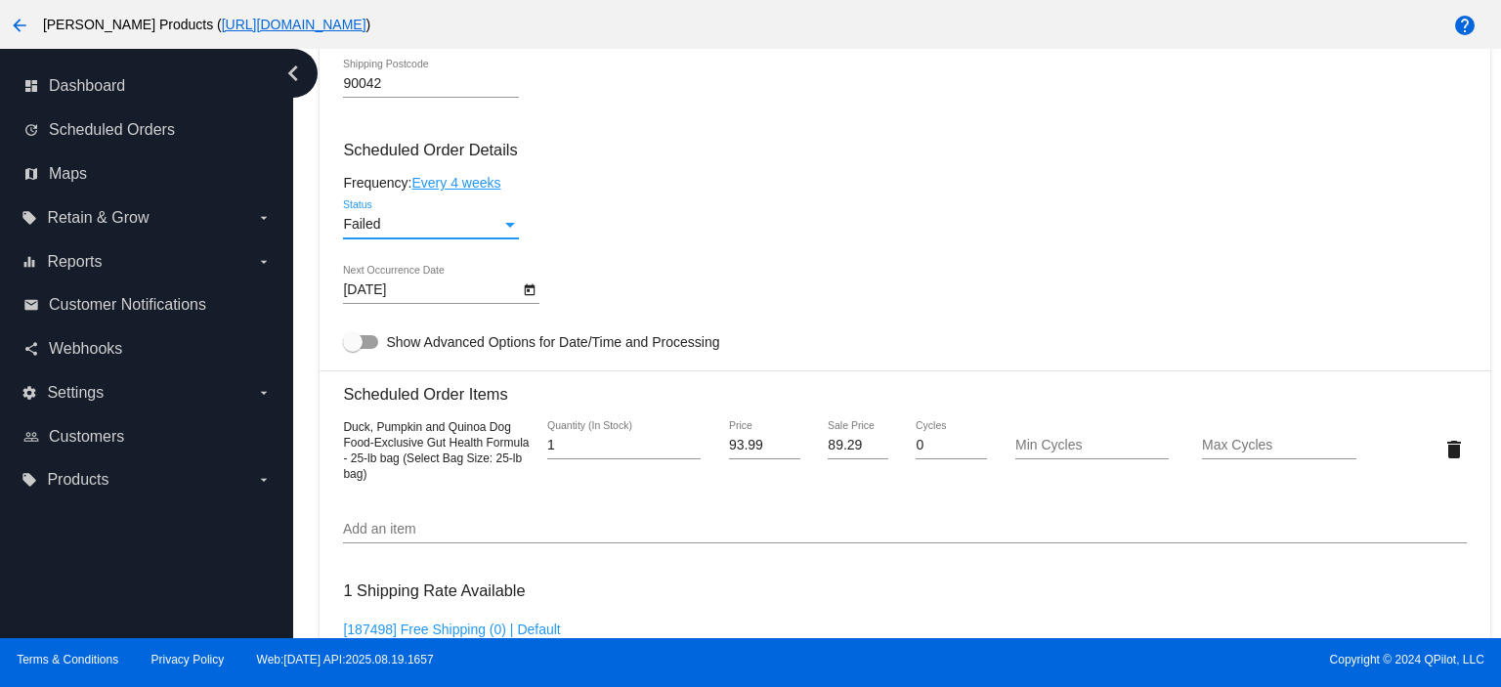
scroll to position [1105, 0]
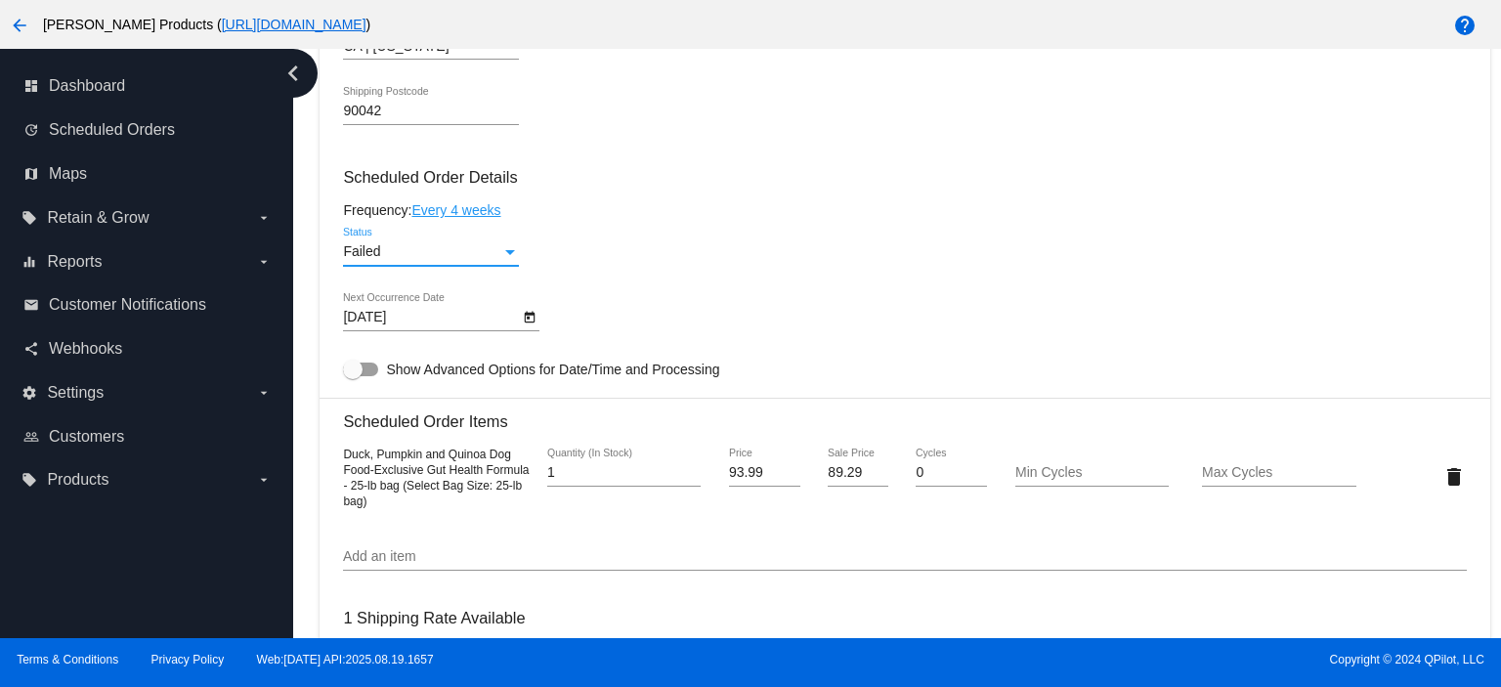
click at [418, 250] on div "Failed" at bounding box center [422, 252] width 158 height 16
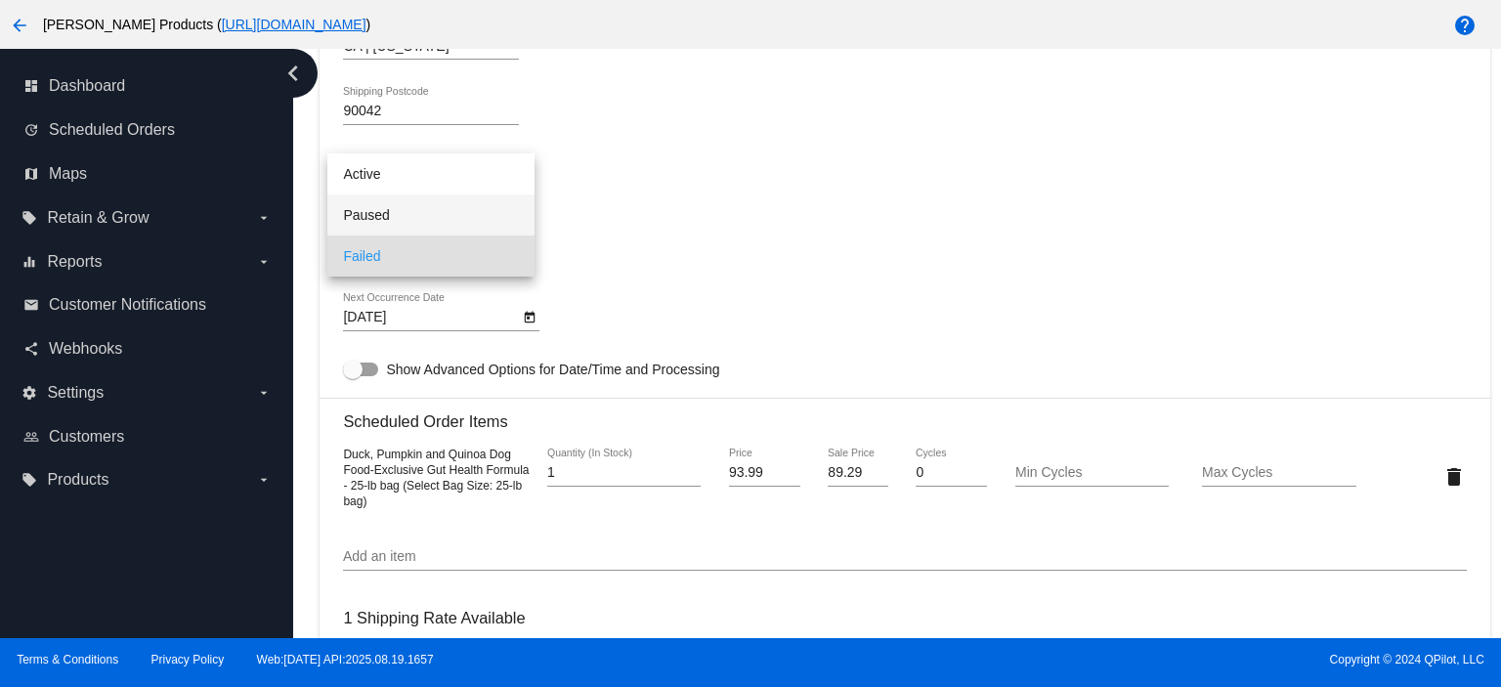
click at [395, 218] on span "Paused" at bounding box center [431, 214] width 176 height 41
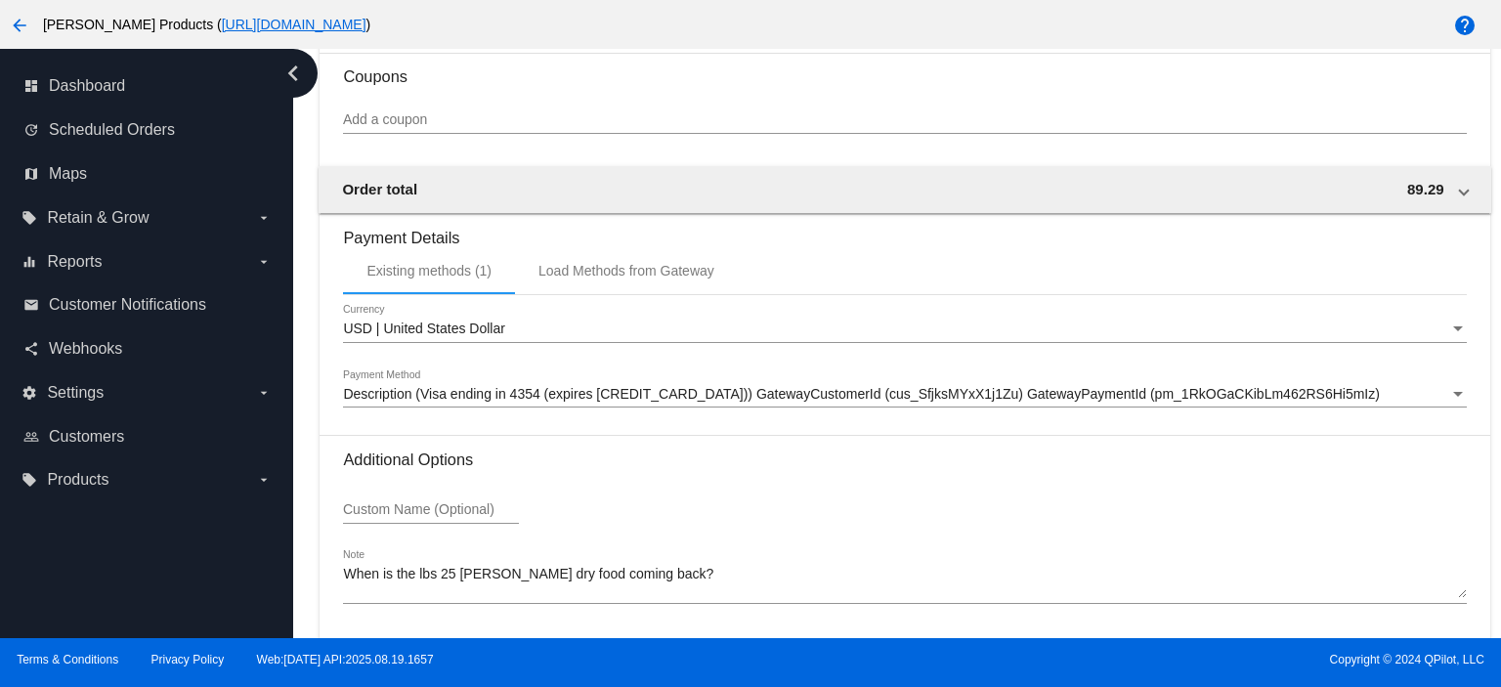
scroll to position [1886, 0]
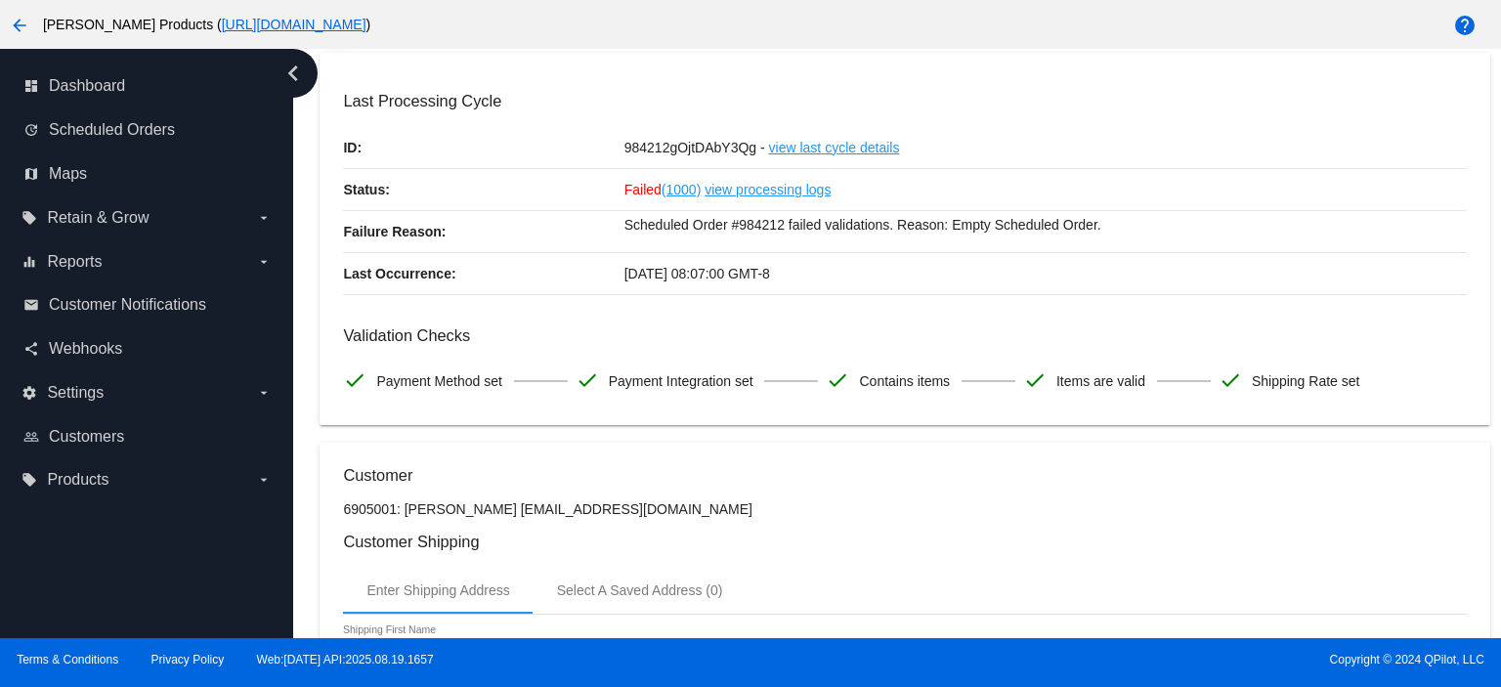
scroll to position [0, 0]
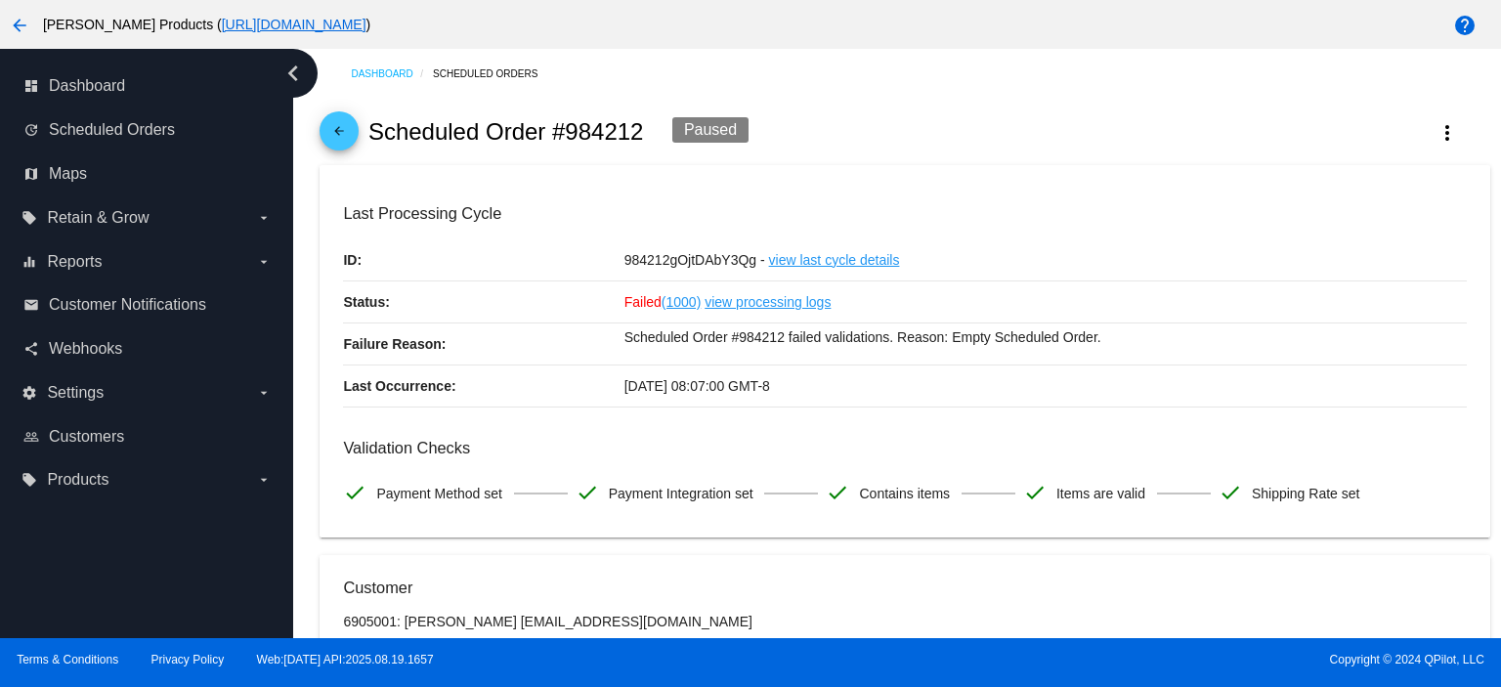
click at [340, 132] on mat-icon "arrow_back" at bounding box center [338, 135] width 23 height 23
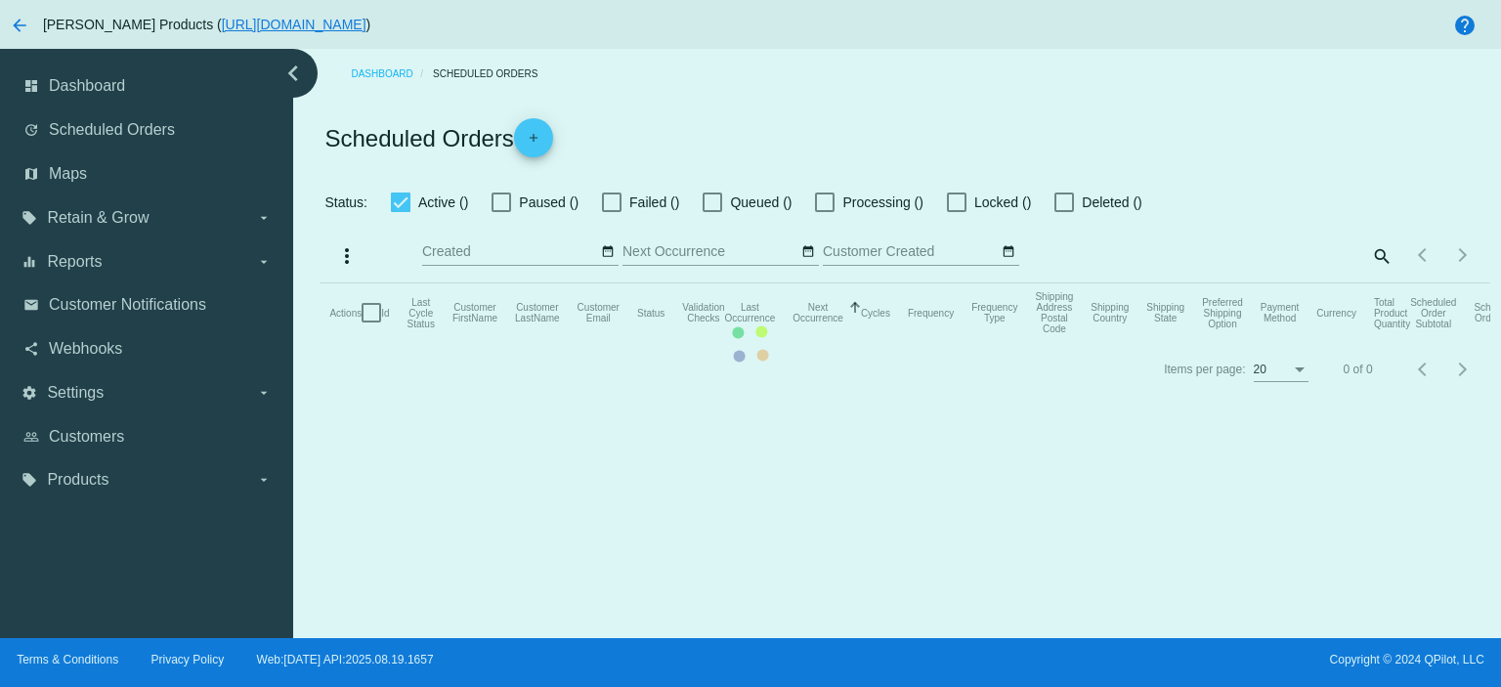
checkbox input "true"
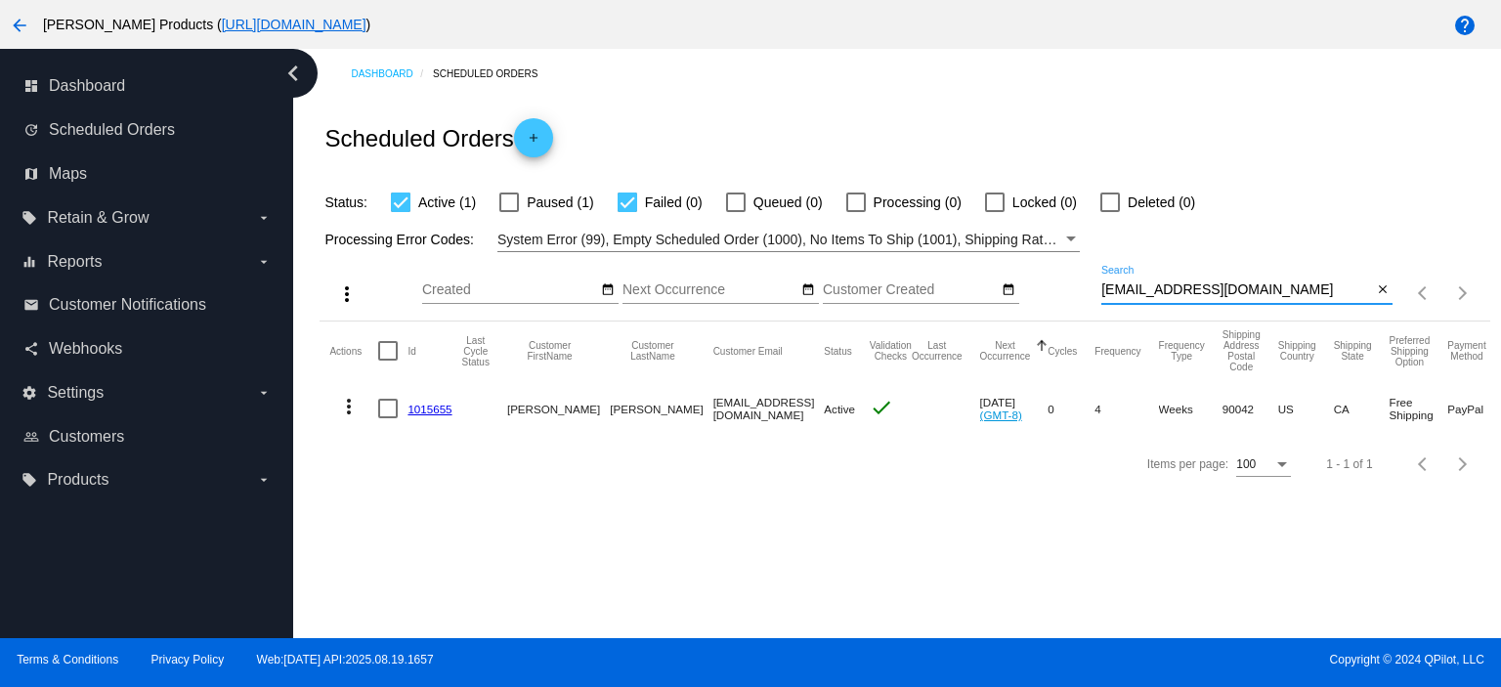
drag, startPoint x: 1254, startPoint y: 288, endPoint x: 1086, endPoint y: 303, distance: 168.7
click at [1086, 303] on div "more_vert Aug Jan Feb Mar [DATE]" at bounding box center [903, 286] width 1169 height 69
paste input "[EMAIL_ADDRESS]"
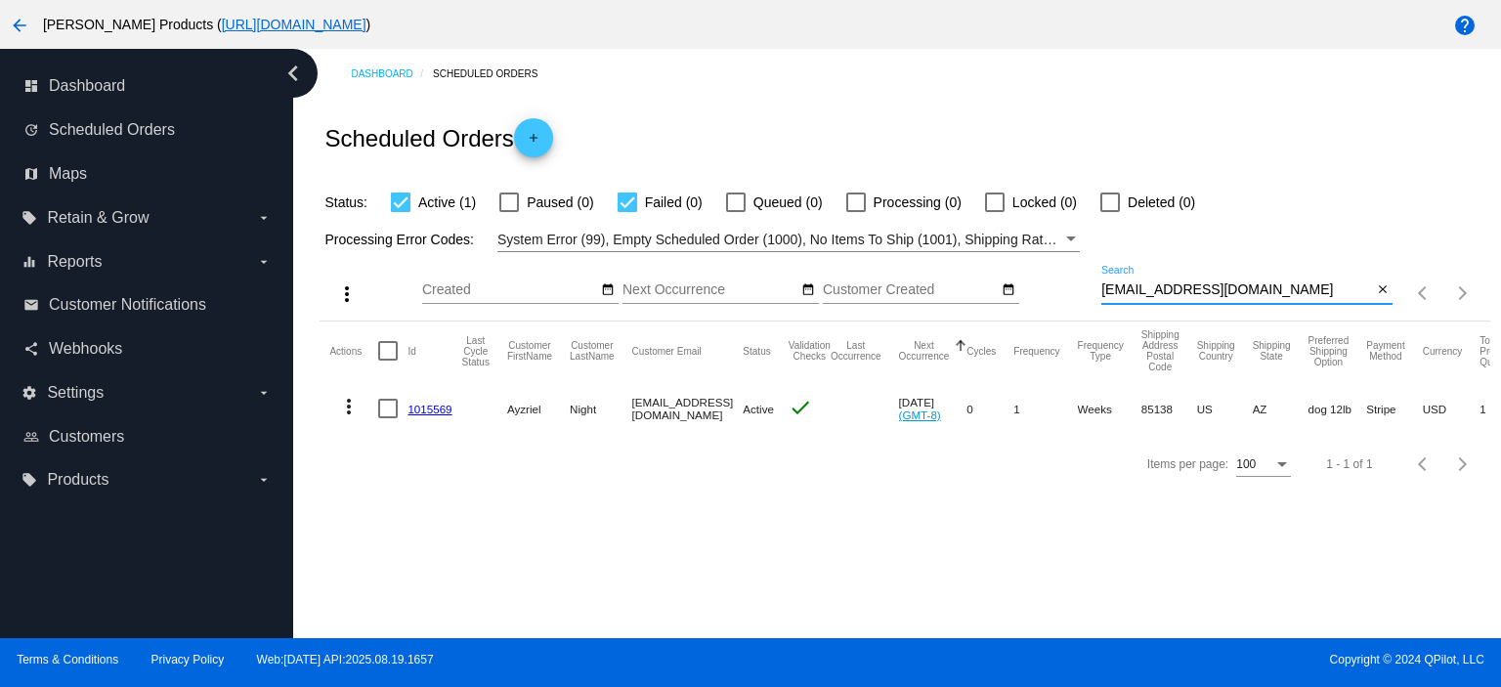
type input "[EMAIL_ADDRESS][DOMAIN_NAME]"
click at [426, 408] on link "1015569" at bounding box center [429, 409] width 44 height 13
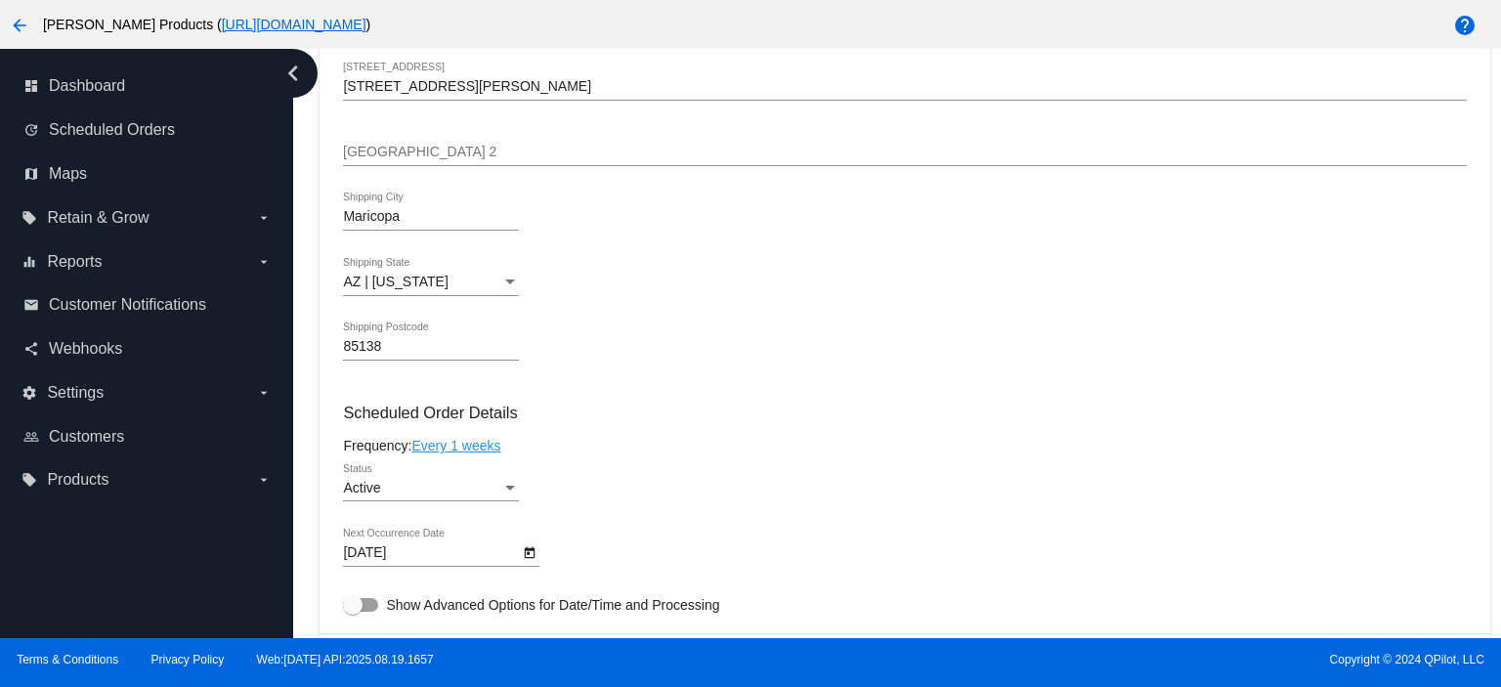
scroll to position [911, 0]
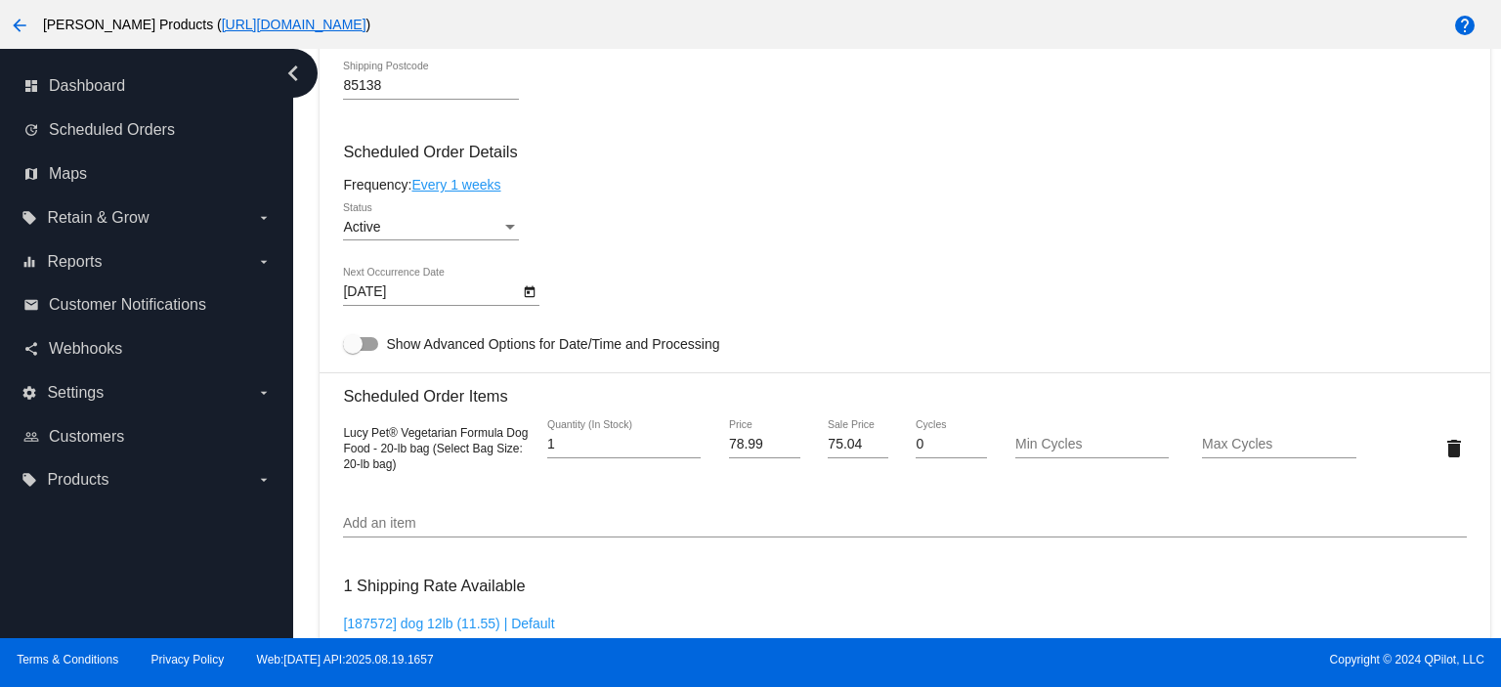
click at [461, 183] on link "Every 1 weeks" at bounding box center [455, 185] width 89 height 16
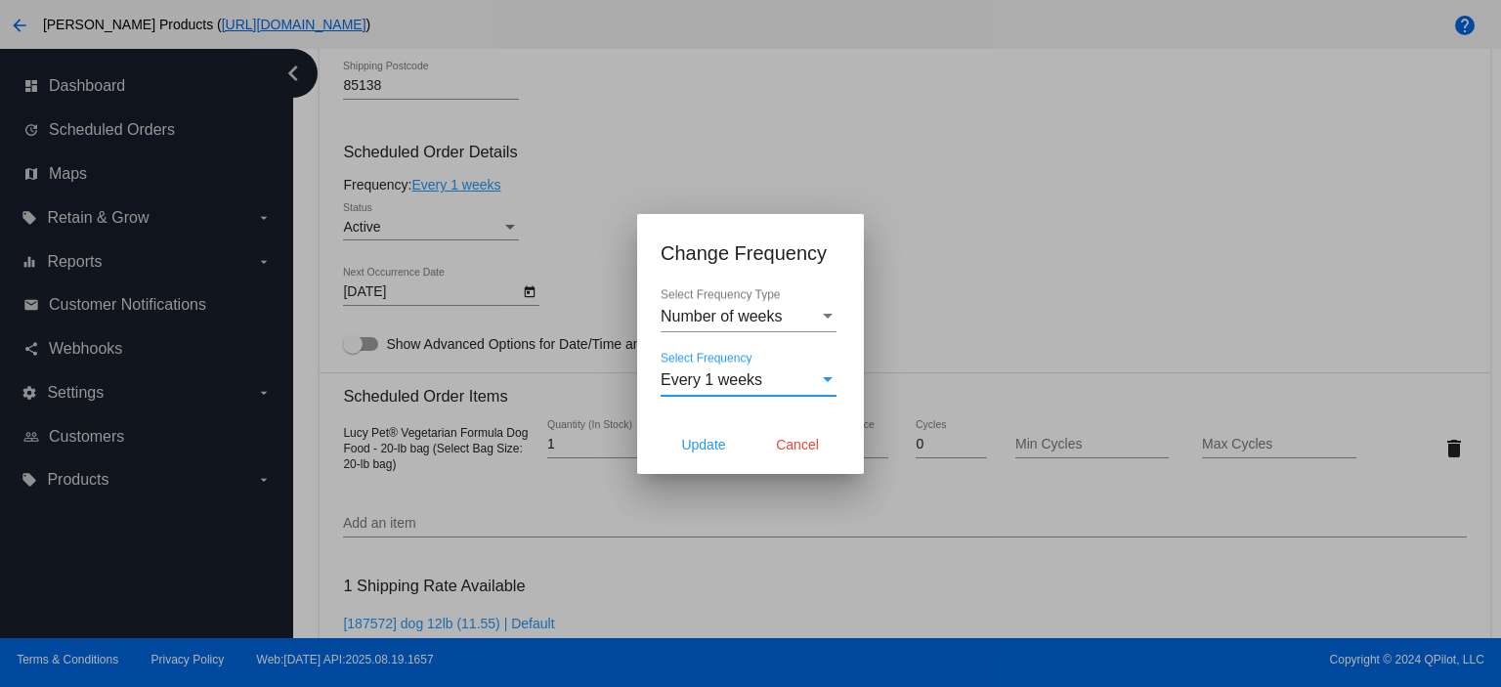
click at [714, 375] on span "Every 1 weeks" at bounding box center [711, 379] width 102 height 17
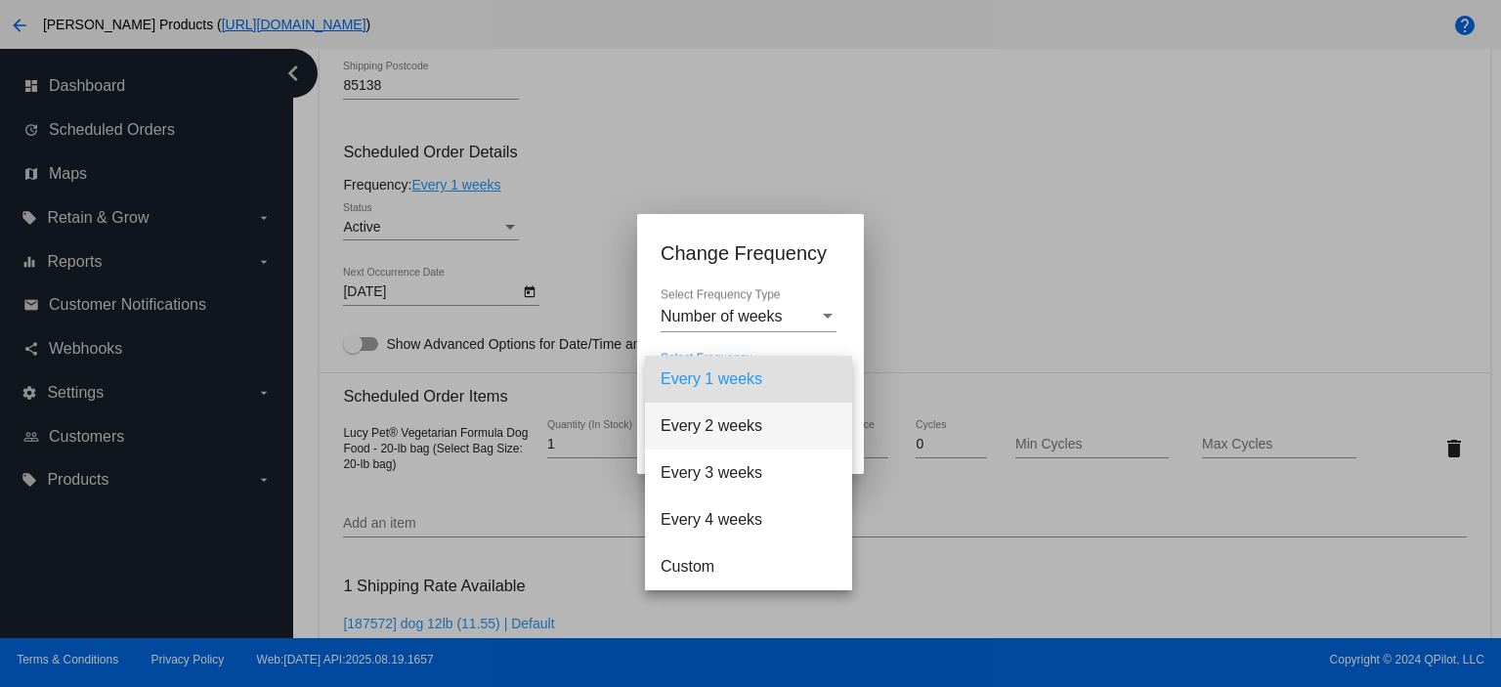
click at [717, 420] on span "Every 2 weeks" at bounding box center [748, 426] width 176 height 47
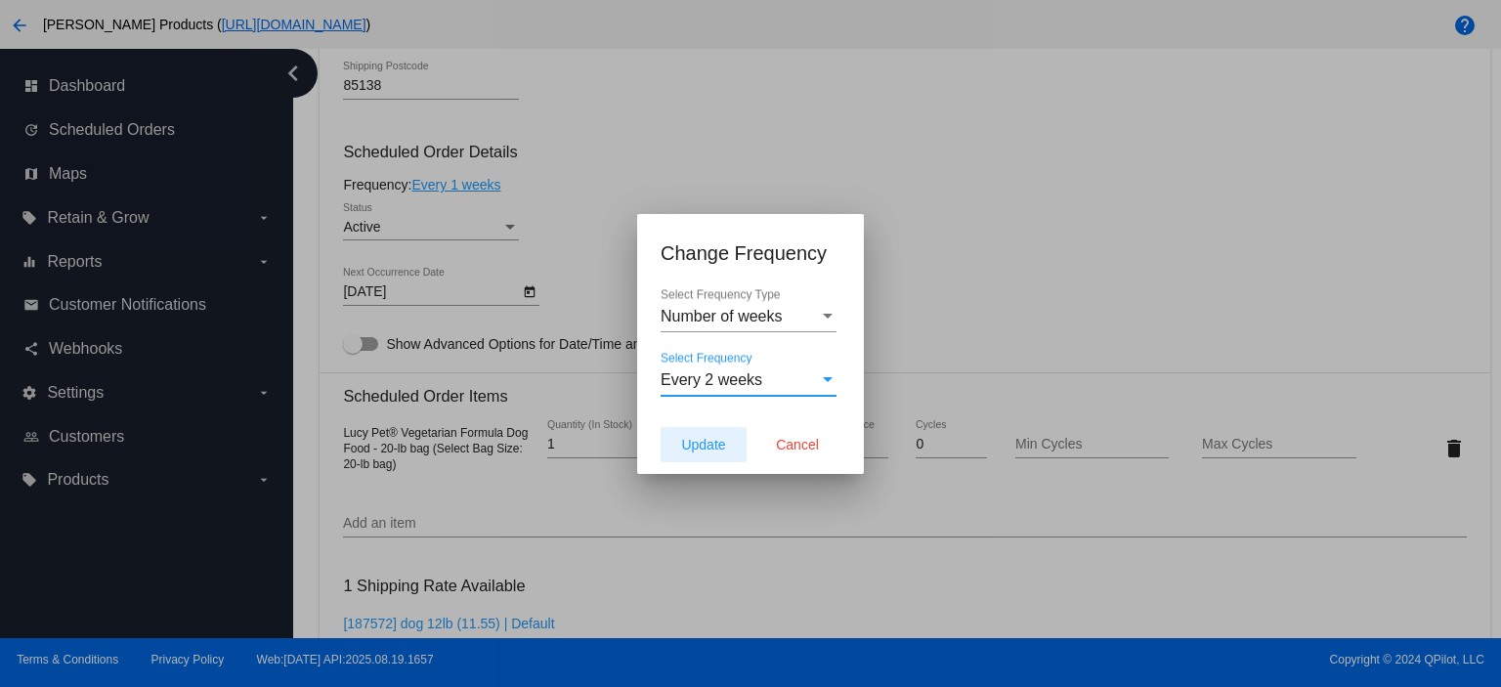
click at [699, 444] on span "Update" at bounding box center [703, 445] width 44 height 16
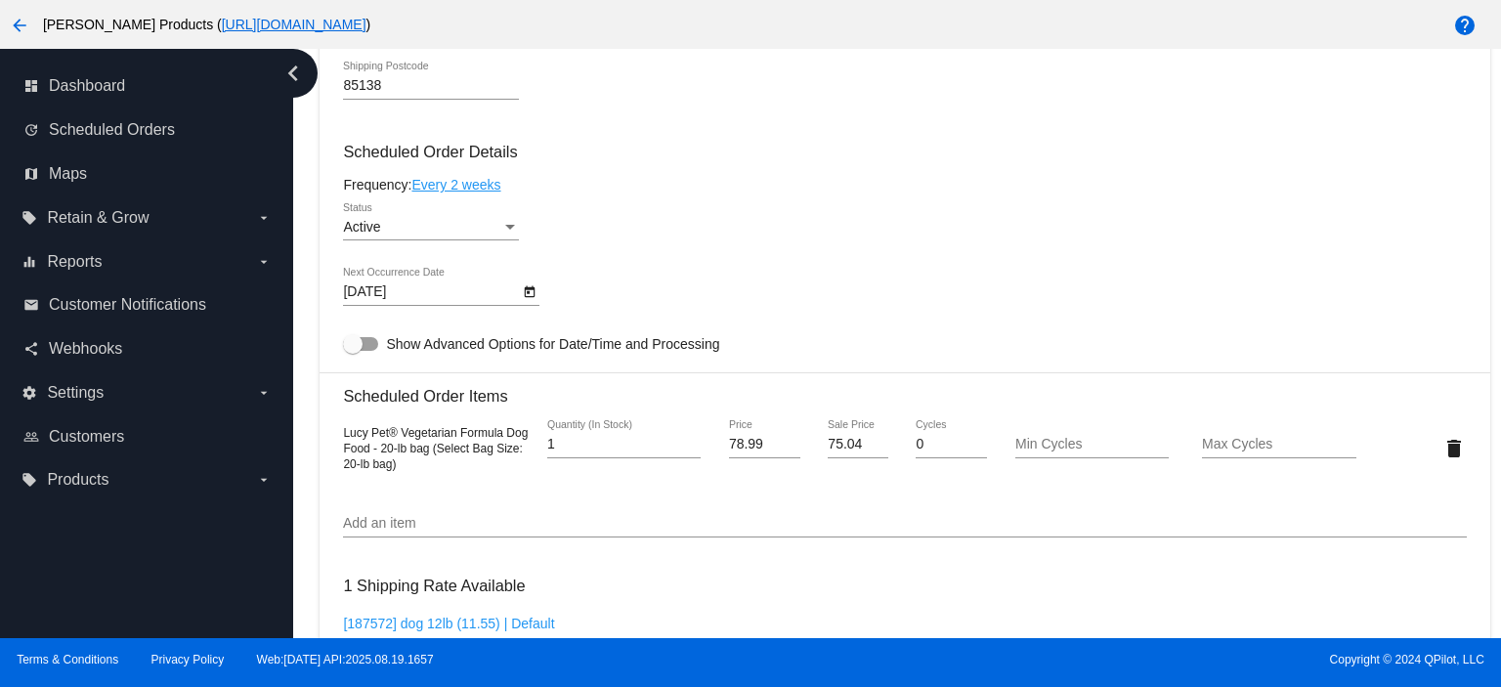
type input "[DATE]"
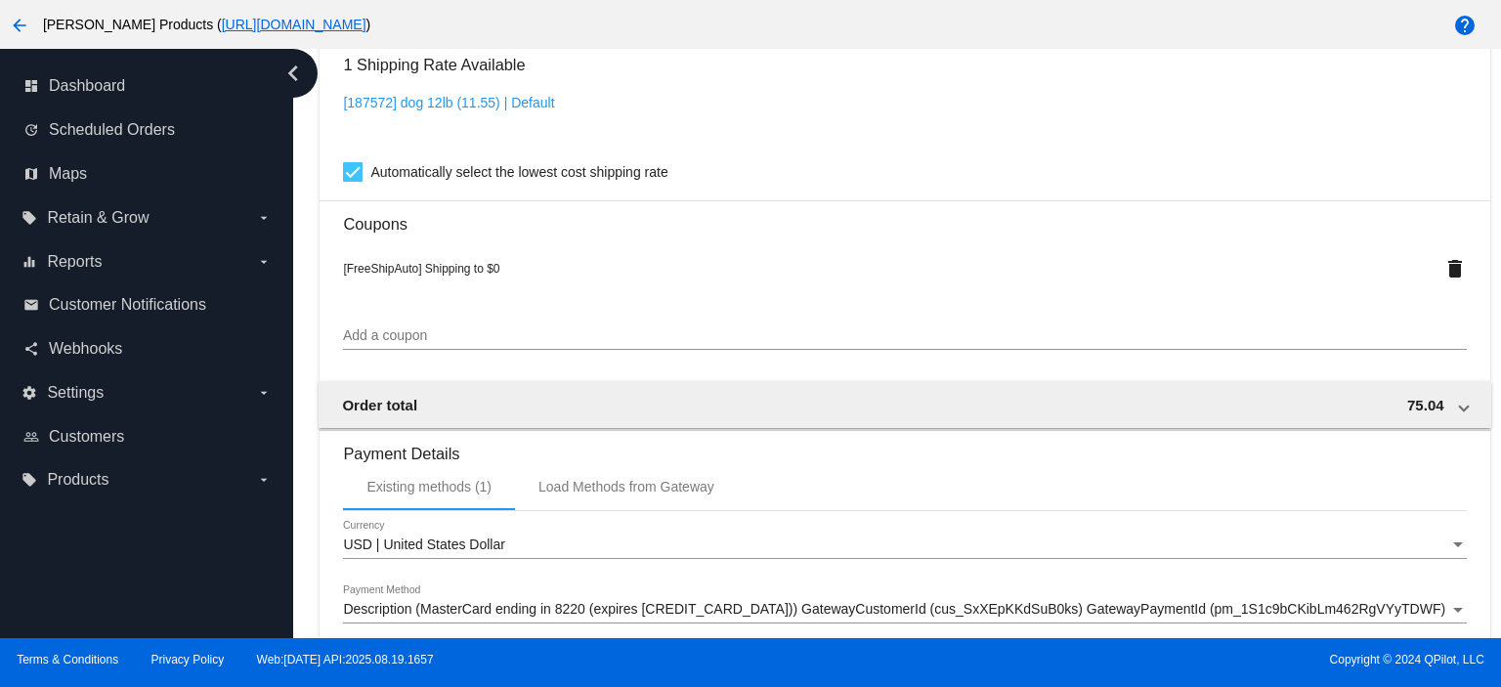
scroll to position [1726, 0]
